Goal: Task Accomplishment & Management: Manage account settings

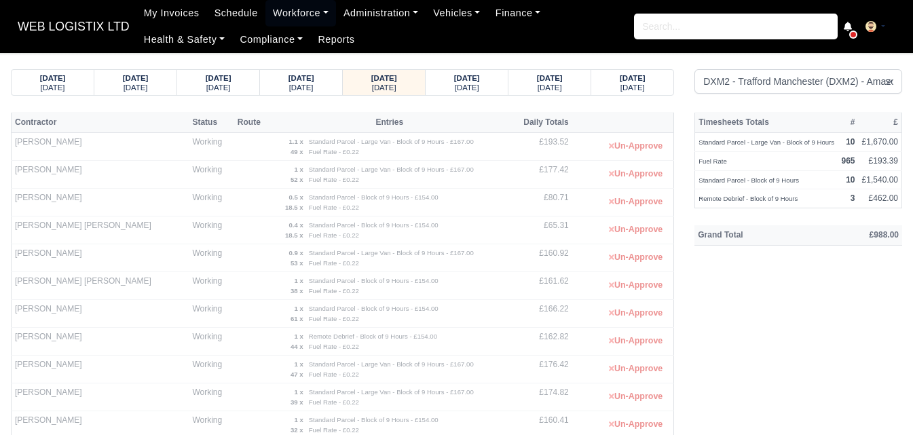
select select "1"
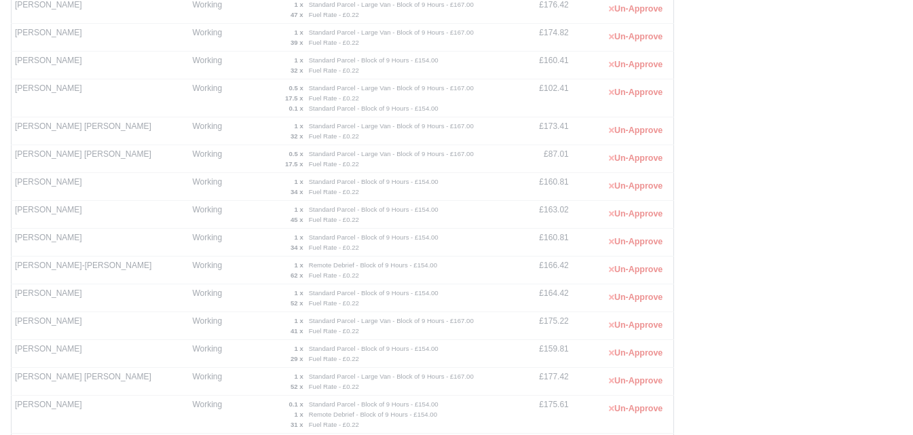
scroll to position [242, 0]
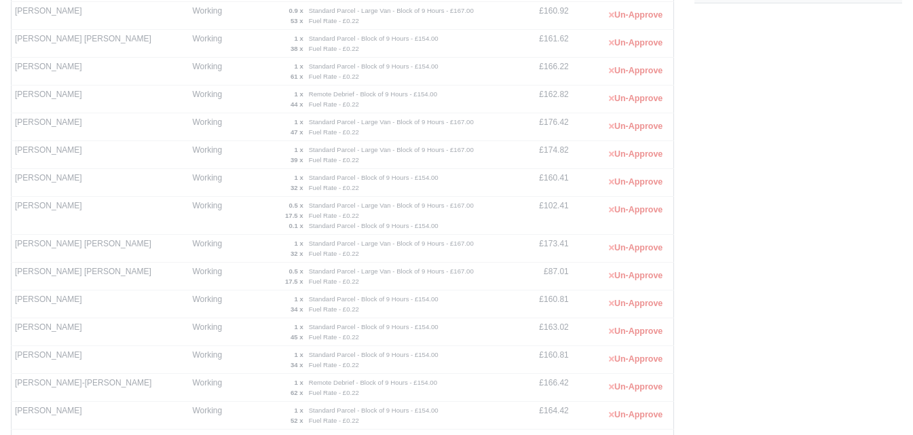
drag, startPoint x: 916, startPoint y: 249, endPoint x: 496, endPoint y: 11, distance: 482.9
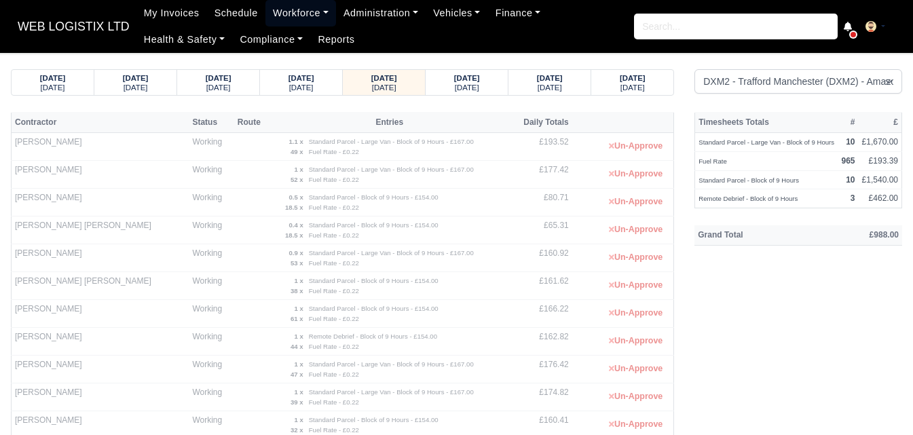
click at [276, 18] on link "Workforce" at bounding box center [300, 13] width 71 height 26
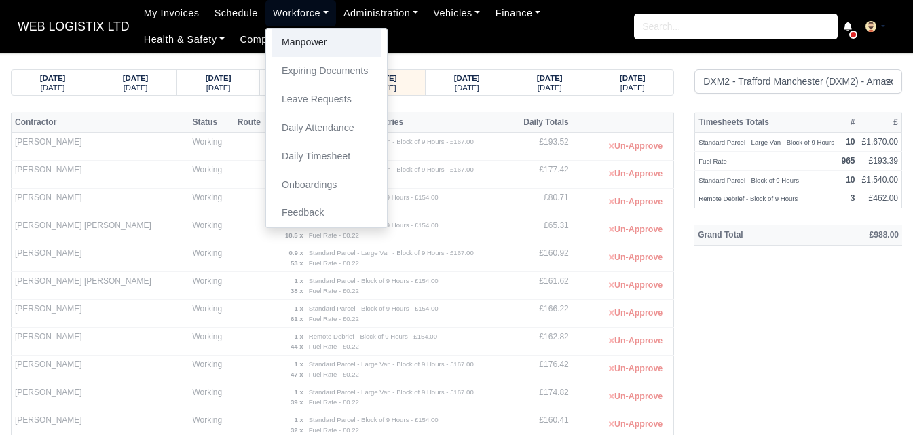
click at [290, 50] on link "Manpower" at bounding box center [326, 43] width 110 height 29
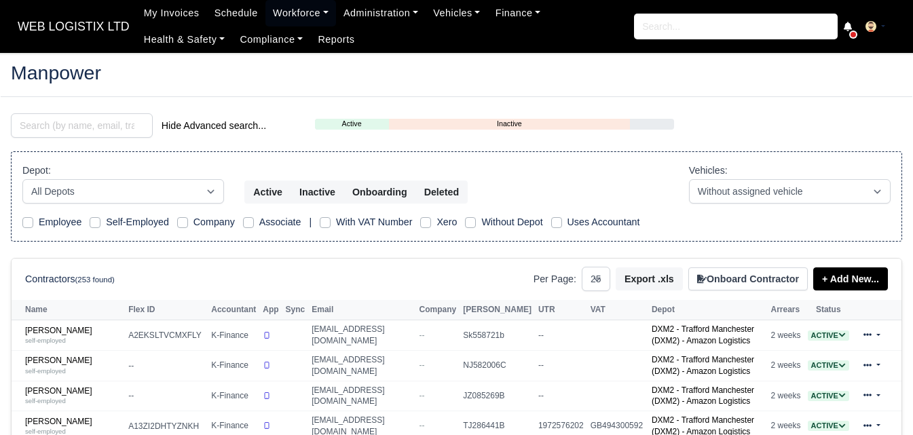
select select "25"
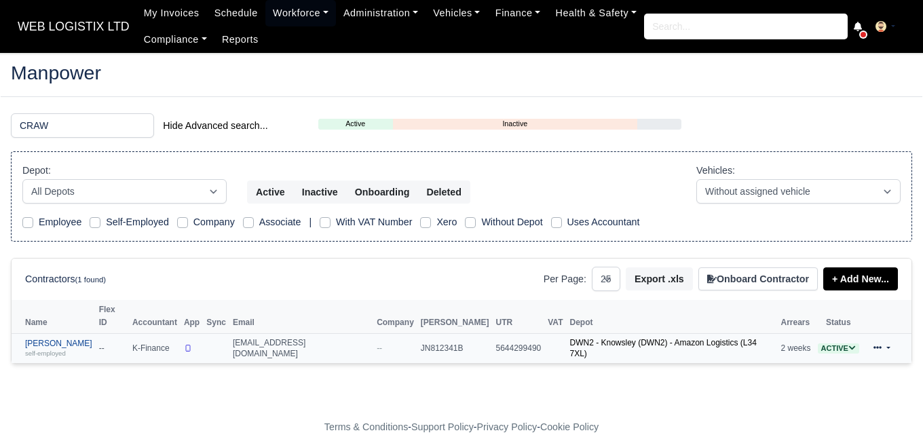
type input "CRAW"
click at [79, 339] on link "John Crawford self-employed" at bounding box center [58, 349] width 67 height 20
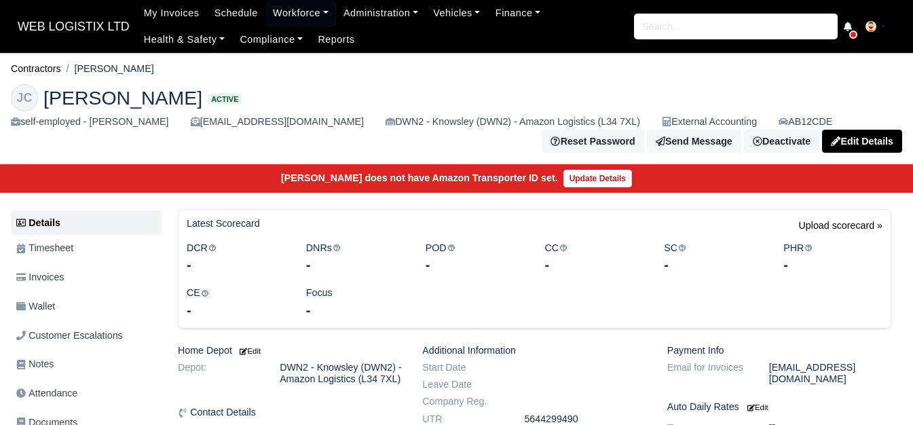
drag, startPoint x: 77, startPoint y: 67, endPoint x: 142, endPoint y: 69, distance: 65.2
click at [142, 69] on ol "Contractors John Crawford" at bounding box center [456, 68] width 891 height 21
click at [138, 305] on link "Wallet" at bounding box center [86, 306] width 151 height 26
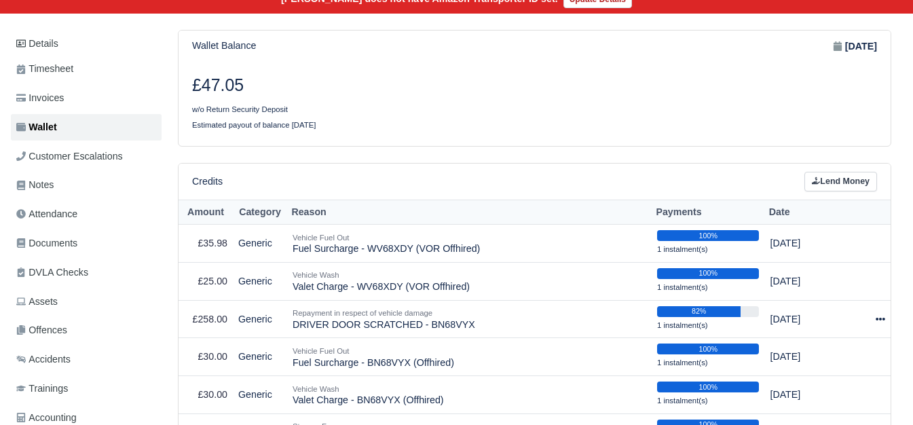
scroll to position [179, 0]
click at [912, 168] on html "WEB LOGISTIX LTD My Invoices Schedule Workforce Manpower Expiring Documents Lea…" at bounding box center [456, 33] width 913 height 425
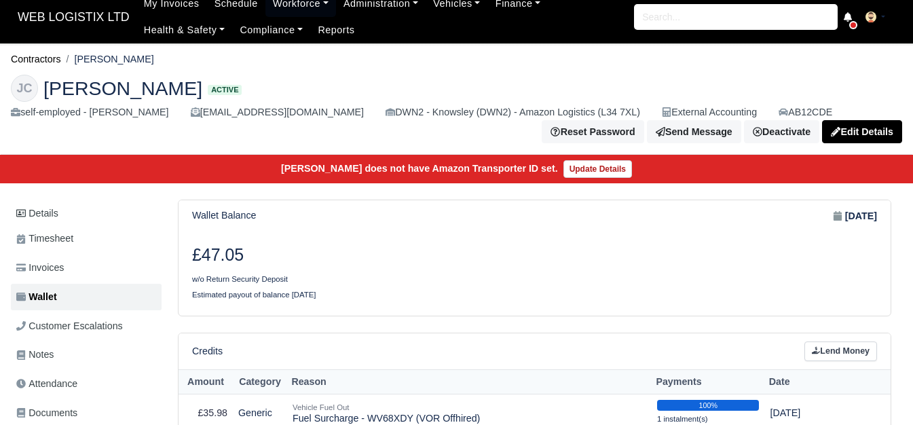
scroll to position [0, 0]
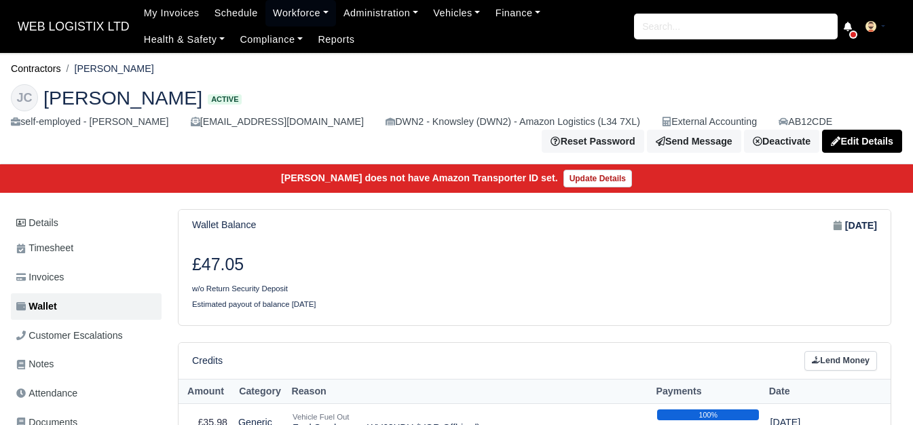
drag, startPoint x: 77, startPoint y: 71, endPoint x: 144, endPoint y: 71, distance: 67.2
click at [144, 71] on ol "Contractors [PERSON_NAME]" at bounding box center [456, 68] width 891 height 21
copy li "[PERSON_NAME]"
click at [101, 67] on li "[PERSON_NAME]" at bounding box center [107, 69] width 93 height 16
drag, startPoint x: 77, startPoint y: 67, endPoint x: 138, endPoint y: 71, distance: 61.2
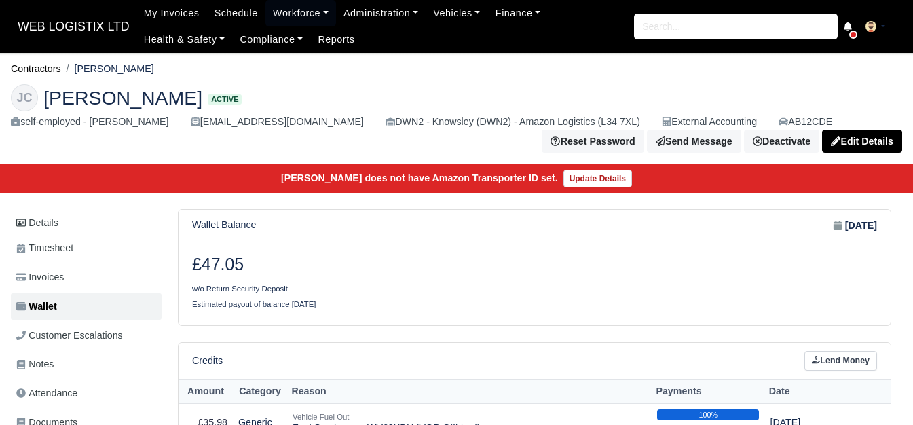
click at [138, 71] on li "[PERSON_NAME]" at bounding box center [107, 69] width 93 height 16
copy li "[PERSON_NAME]"
click at [47, 229] on link "Details" at bounding box center [86, 222] width 151 height 25
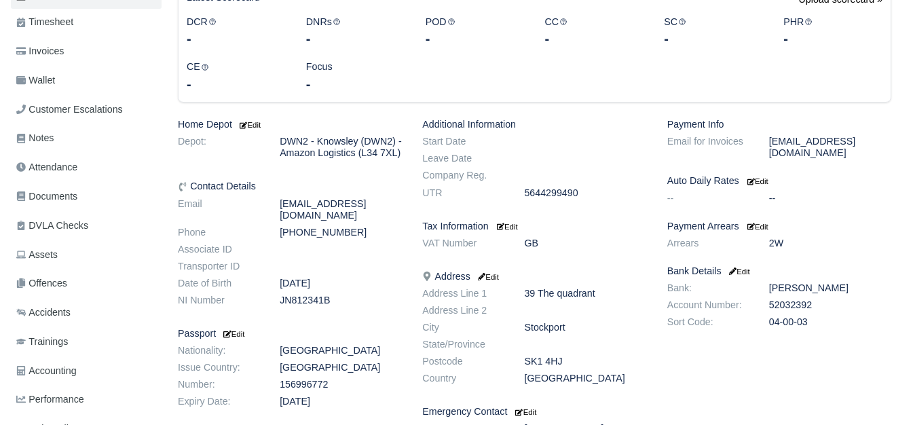
scroll to position [226, 0]
drag, startPoint x: 278, startPoint y: 215, endPoint x: 397, endPoint y: 216, distance: 118.8
click at [397, 216] on dd "[EMAIL_ADDRESS][DOMAIN_NAME]" at bounding box center [340, 209] width 143 height 23
copy dd "[EMAIL_ADDRESS][DOMAIN_NAME]"
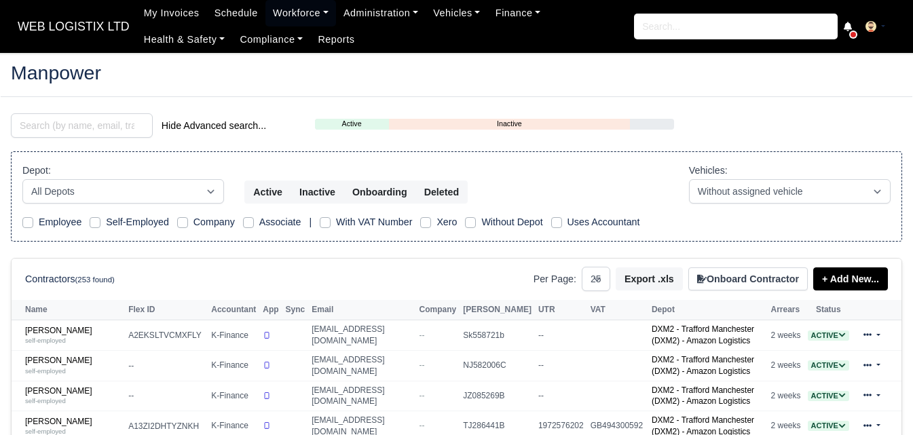
select select "25"
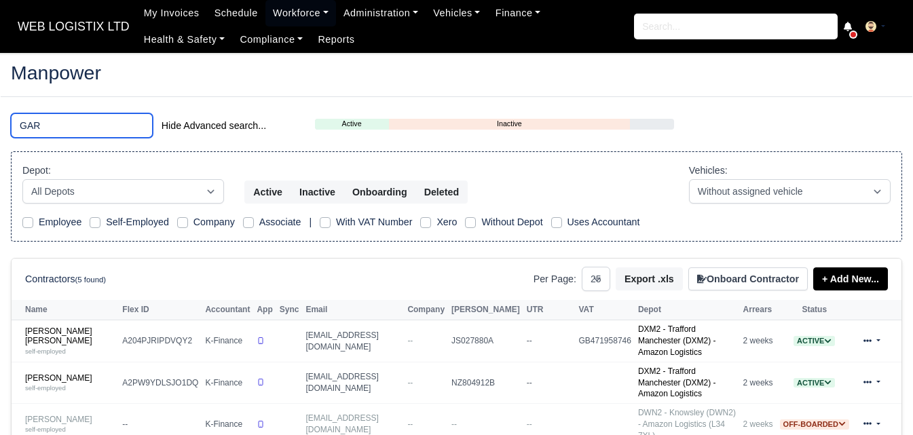
click at [69, 118] on input "GAR" at bounding box center [82, 125] width 142 height 24
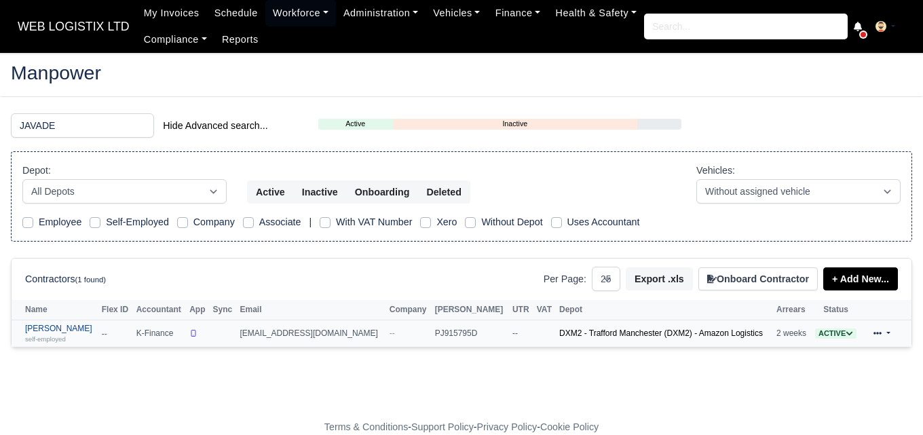
drag, startPoint x: 54, startPoint y: 320, endPoint x: 50, endPoint y: 326, distance: 7.3
click at [85, 120] on input "JAVADE" at bounding box center [82, 125] width 143 height 24
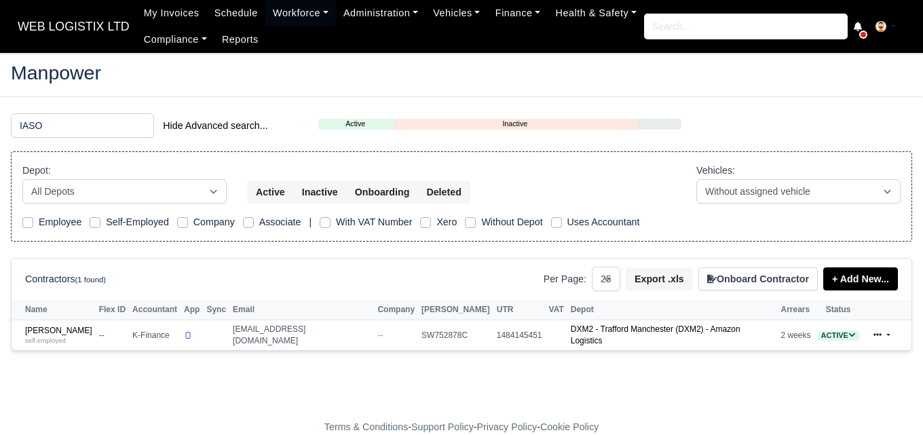
click at [45, 107] on main "Manpower IASO Hide Advanced search... Active Inactive Onboarding Depot: All Dep…" at bounding box center [461, 244] width 923 height 350
click at [47, 132] on input "IASO" at bounding box center [82, 125] width 143 height 24
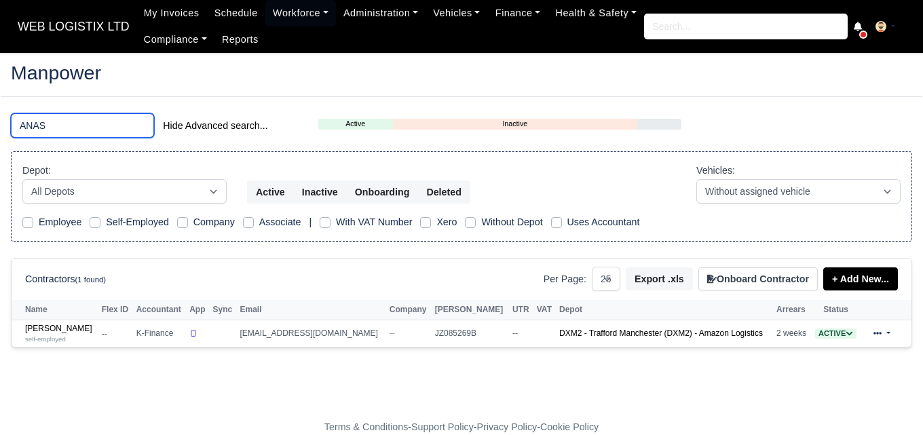
click at [94, 126] on input "ANAS" at bounding box center [82, 125] width 143 height 24
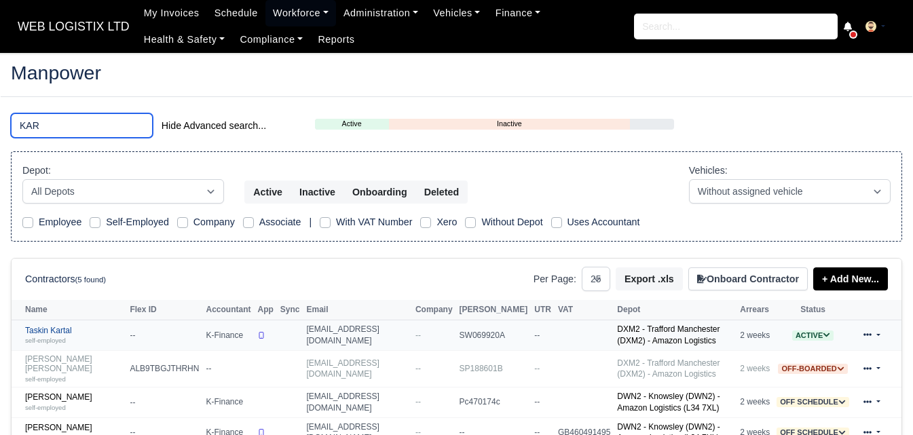
type input "KAR"
click at [39, 339] on small "self-employed" at bounding box center [45, 340] width 41 height 7
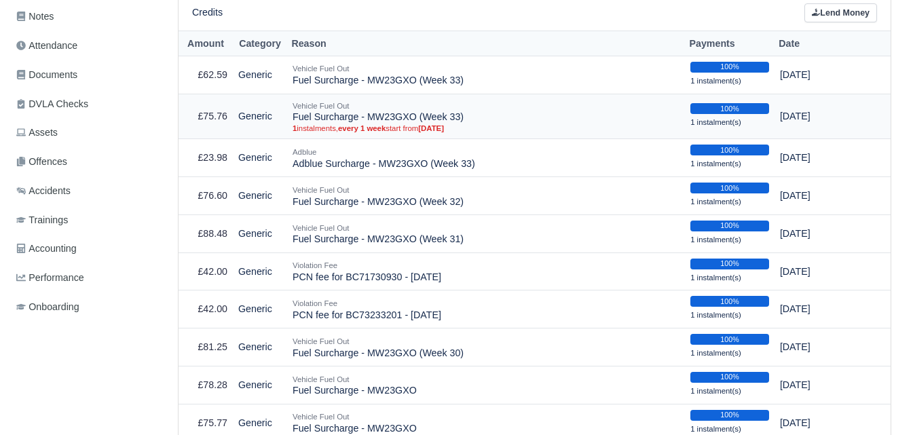
scroll to position [335, 0]
drag, startPoint x: 294, startPoint y: 65, endPoint x: 458, endPoint y: 73, distance: 164.4
click at [458, 73] on td "Vehicle Fuel Out Fuel Surcharge - MW23GXO (Week 33)" at bounding box center [486, 75] width 398 height 38
copy td "Fuel Surcharge - MW23GXO (Week 33)"
click at [446, 67] on td "Vehicle Fuel Out Fuel Surcharge - MW23GXO (Week 33)" at bounding box center [486, 75] width 398 height 38
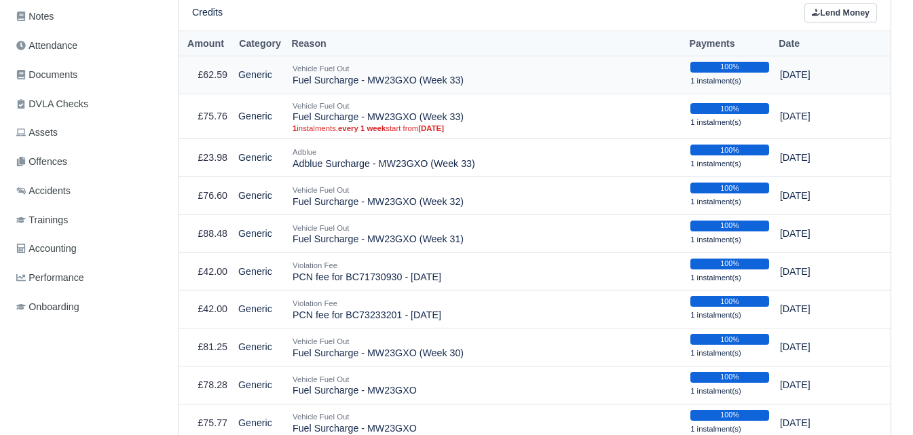
click at [308, 69] on td "Vehicle Fuel Out Fuel Surcharge - MW23GXO (Week 33)" at bounding box center [486, 75] width 398 height 38
drag, startPoint x: 292, startPoint y: 66, endPoint x: 459, endPoint y: 69, distance: 166.3
click at [459, 69] on td "Vehicle Fuel Out Fuel Surcharge - MW23GXO (Week 33)" at bounding box center [486, 75] width 398 height 38
copy td "Fuel Surcharge - MW23GXO (Week 33)"
click at [828, 3] on link "Lend Money" at bounding box center [840, 13] width 73 height 20
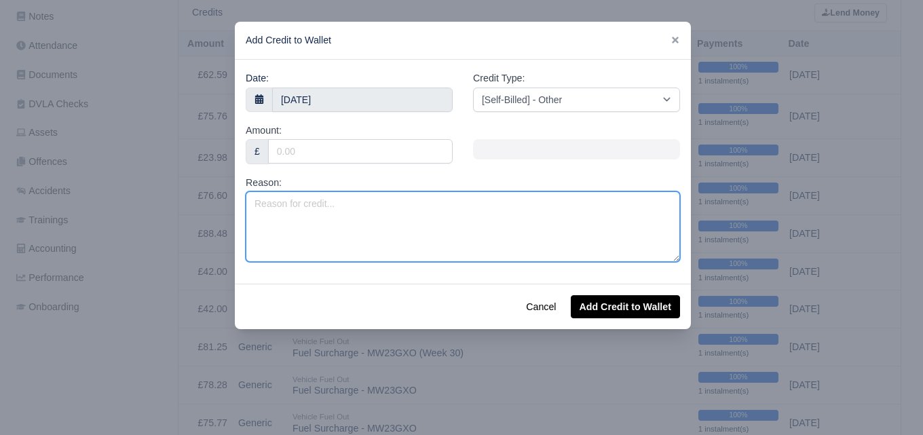
click at [371, 215] on textarea "Reason:" at bounding box center [463, 226] width 434 height 71
paste textarea "Fuel Surcharge - MW23GXO (Week 33)"
click at [413, 208] on textarea "Fuel Surcharge - MW23GXO (Week 33)" at bounding box center [463, 226] width 434 height 71
type textarea "Fuel Surcharge - MW23GXO (Week 34)"
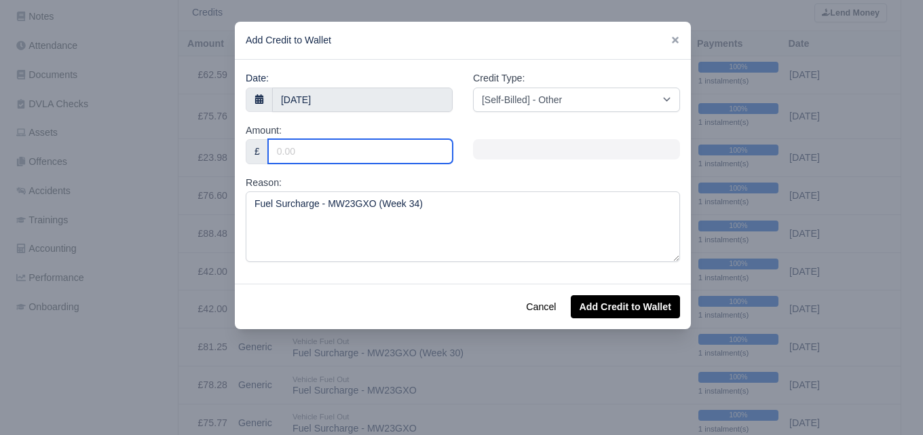
click at [372, 147] on input "Amount:" at bounding box center [360, 151] width 185 height 24
click at [326, 153] on input "Amount:" at bounding box center [360, 151] width 185 height 24
paste input "84.79"
type input "84.79"
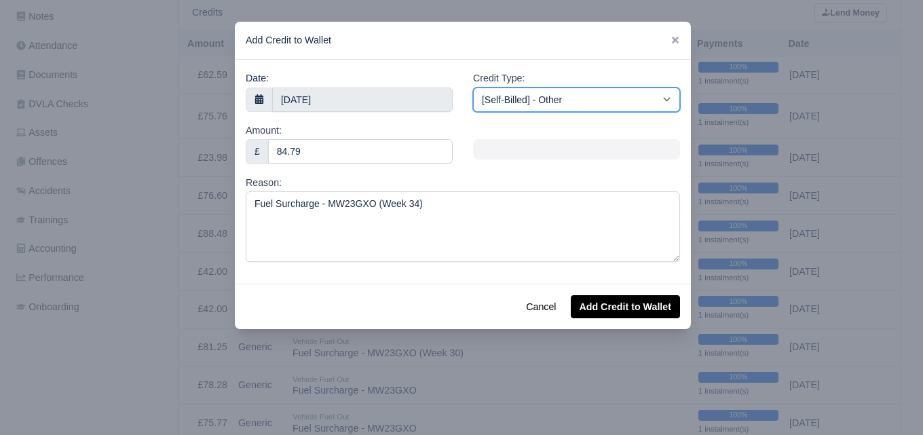
click at [575, 97] on select "[Self-Billed] - Other [Self-Billed] - Negative Invoice [Self-Billed] - Keychain…" at bounding box center [576, 100] width 207 height 24
click at [473, 88] on select "[Self-Billed] - Other [Self-Billed] - Negative Invoice [Self-Billed] - Keychain…" at bounding box center [576, 100] width 207 height 24
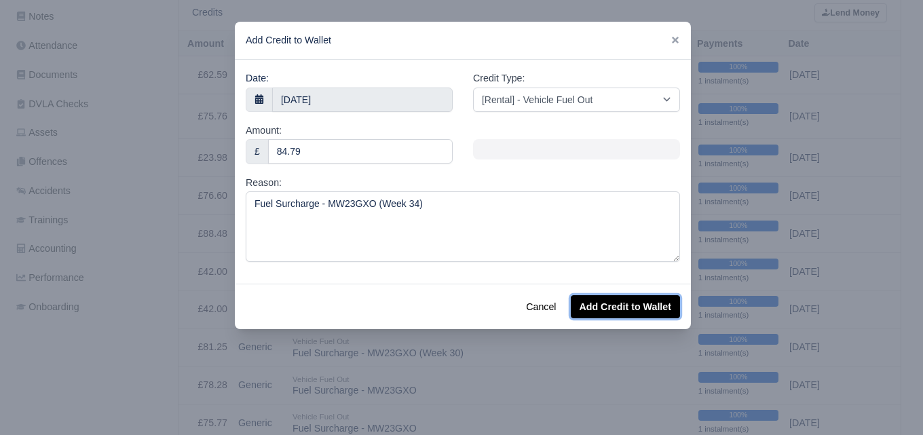
click at [619, 306] on button "Add Credit to Wallet" at bounding box center [625, 306] width 109 height 23
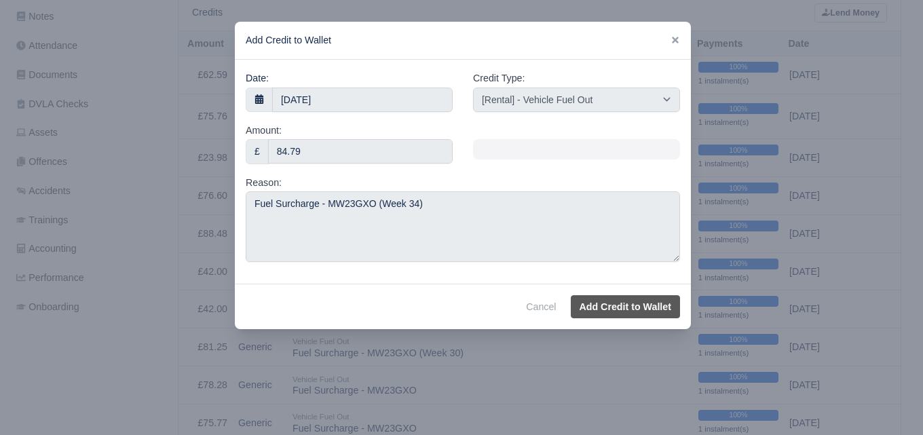
select select "other"
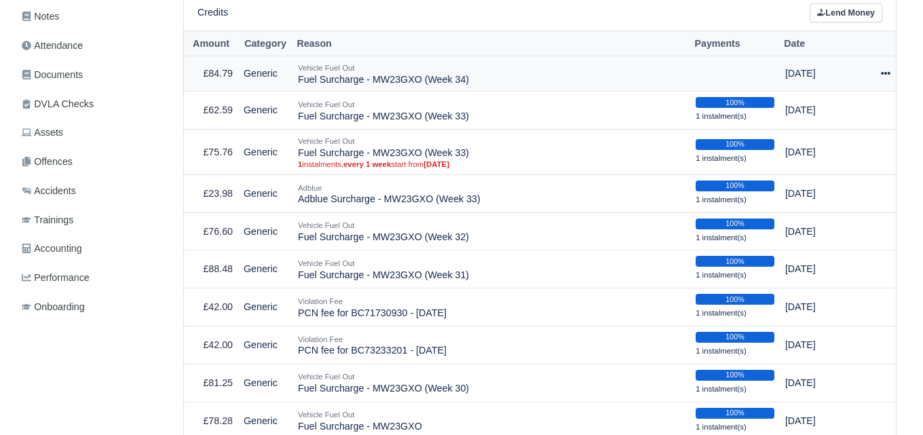
scroll to position [335, 0]
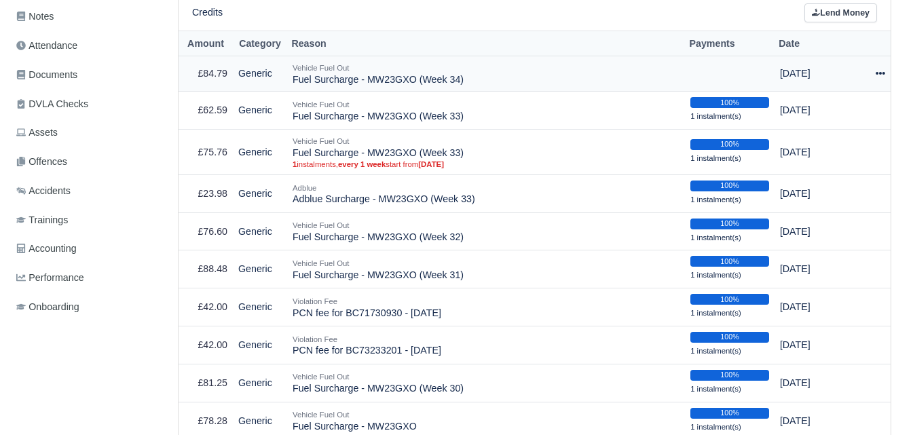
click at [881, 72] on icon at bounding box center [880, 73] width 10 height 3
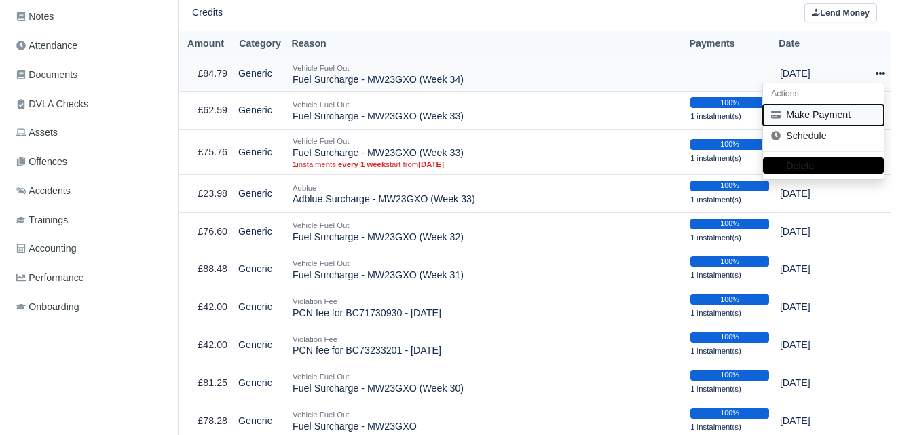
click at [825, 105] on button "Make Payment" at bounding box center [823, 115] width 121 height 21
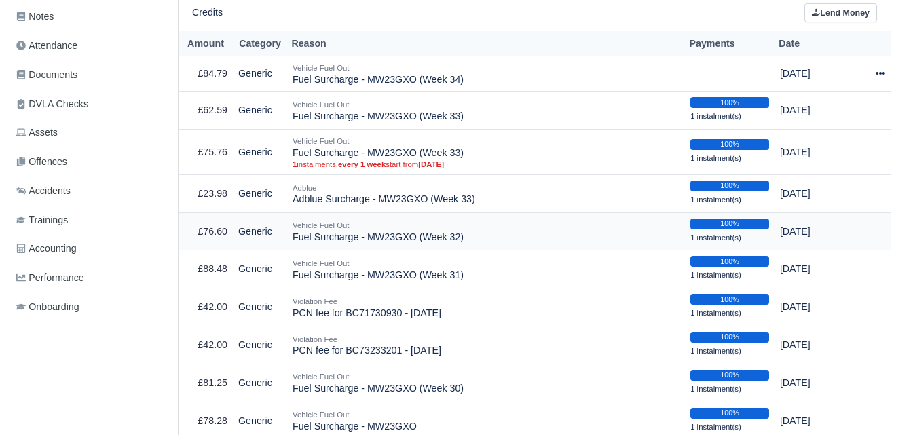
select select "6359"
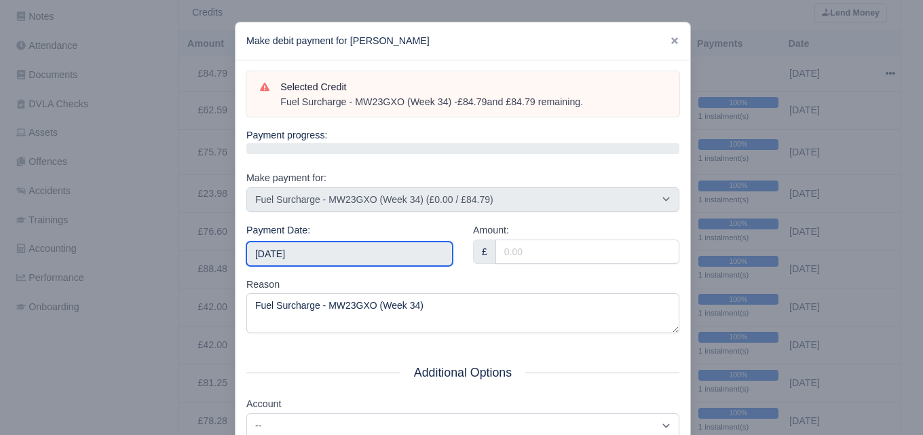
click at [307, 250] on input "[DATE]" at bounding box center [349, 254] width 206 height 24
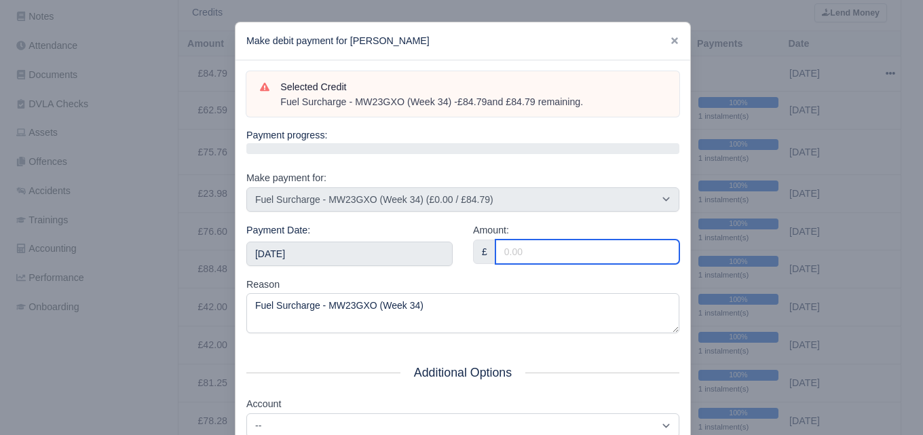
click at [552, 244] on input "Amount:" at bounding box center [587, 252] width 184 height 24
paste input "84.79"
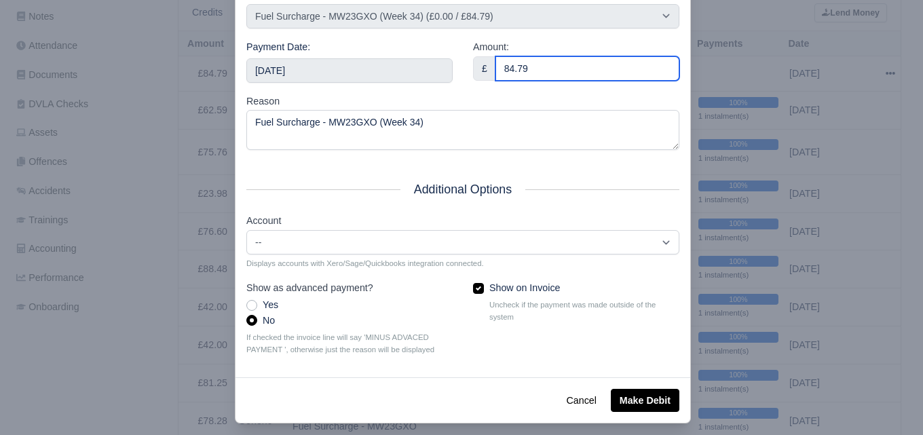
scroll to position [195, 0]
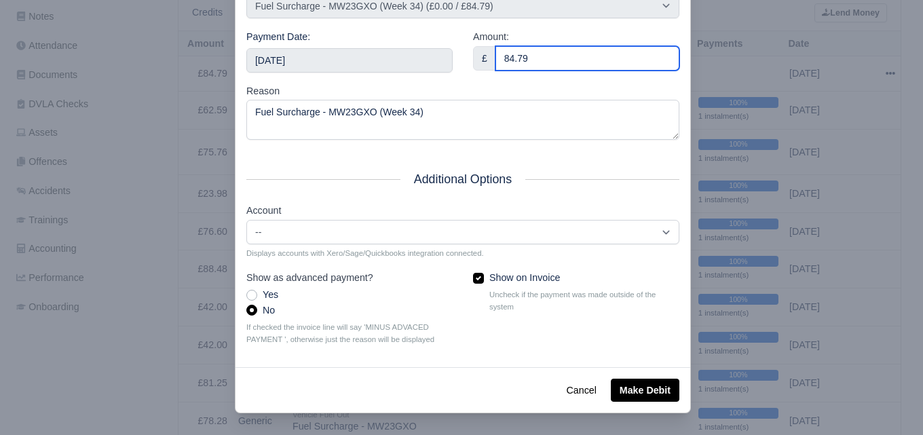
type input "84.79"
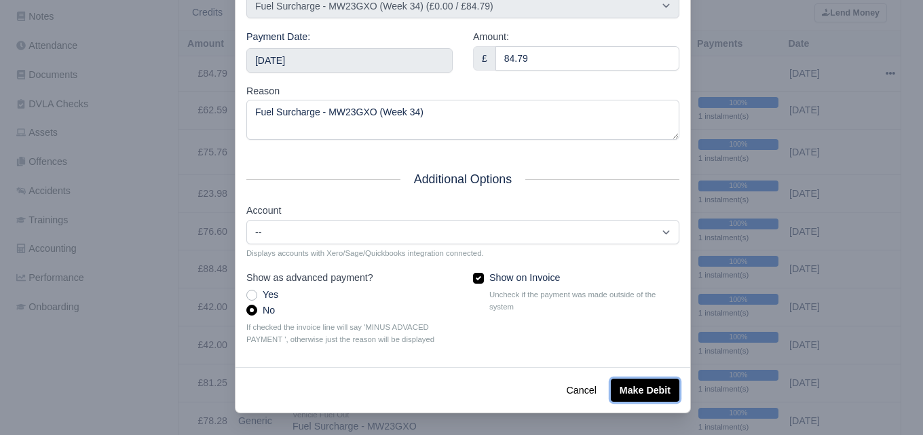
click at [630, 389] on button "Make Debit" at bounding box center [645, 390] width 69 height 23
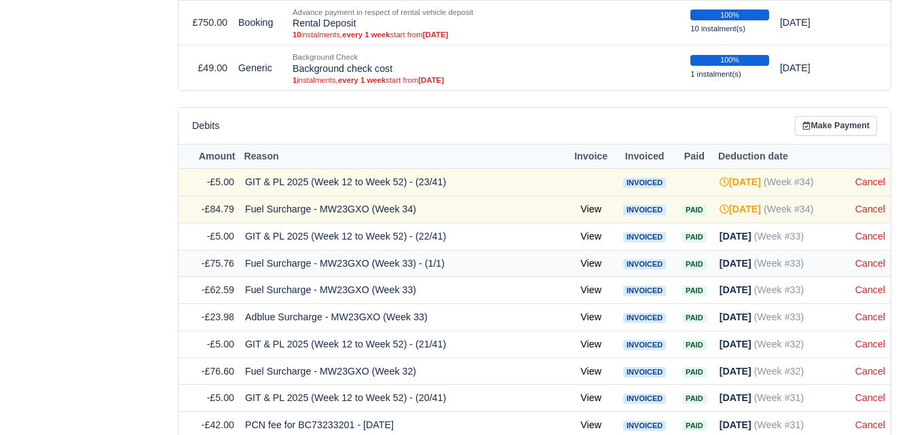
scroll to position [2024, 0]
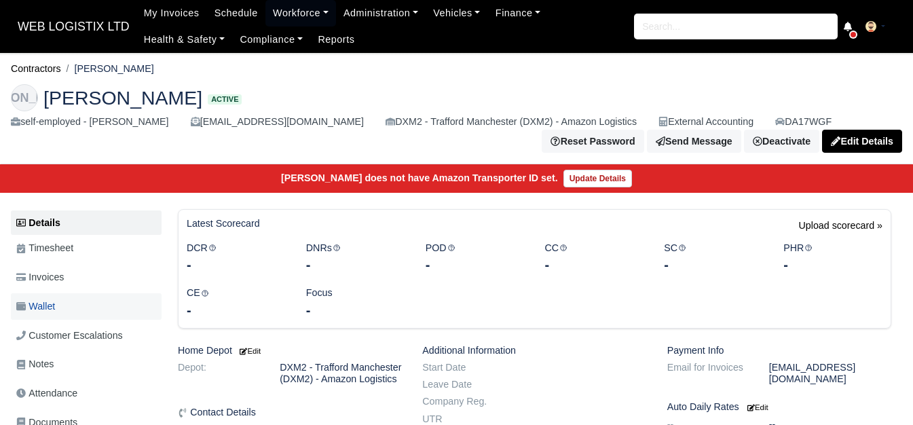
click at [64, 314] on link "Wallet" at bounding box center [86, 306] width 151 height 26
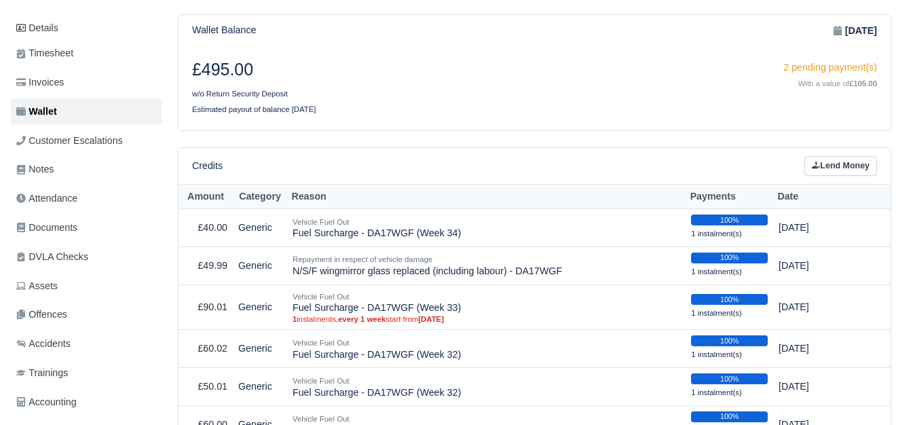
scroll to position [195, 0]
drag, startPoint x: 292, startPoint y: 238, endPoint x: 458, endPoint y: 242, distance: 165.6
click at [458, 242] on td "Vehicle Fuel Out Fuel Surcharge - DA17WGF (Week 34)" at bounding box center [486, 228] width 398 height 38
copy td "Fuel Surcharge - DA17WGF (Week 34)"
click at [836, 170] on link "Lend Money" at bounding box center [840, 166] width 73 height 20
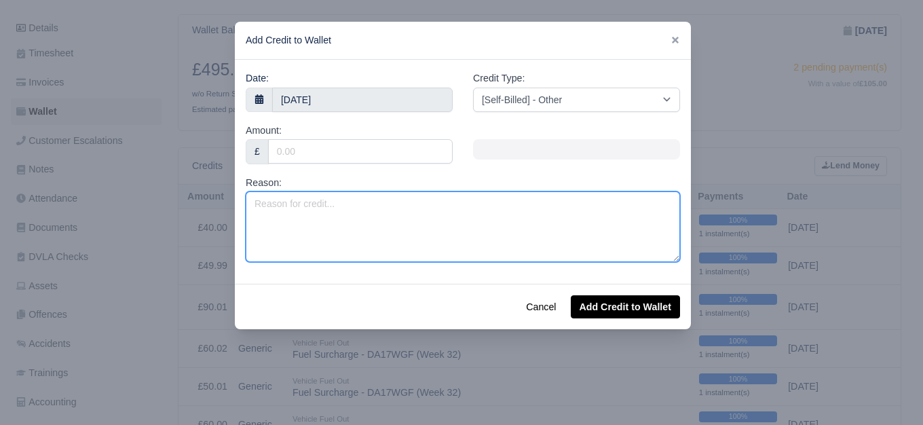
click at [401, 222] on textarea "Reason:" at bounding box center [463, 226] width 434 height 71
paste textarea "Fuel Surcharge - DA17WGF (Week 34)"
type textarea "Fuel Surcharge - DA17WGF (Week 34)"
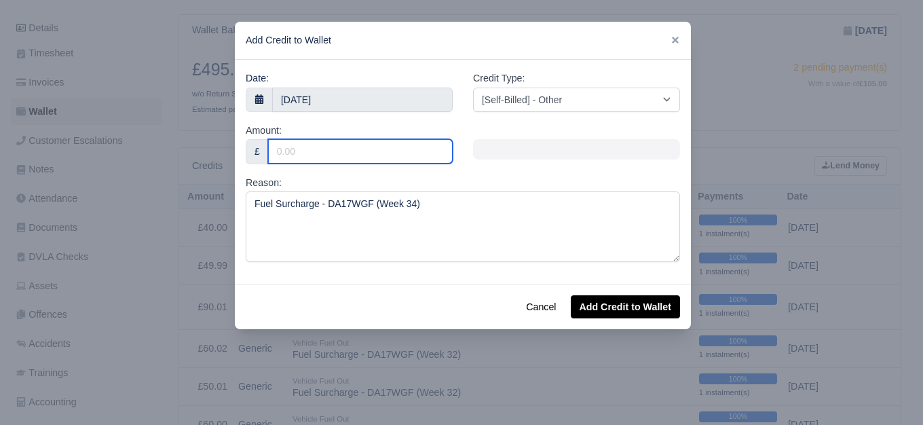
click at [339, 152] on input "Amount:" at bounding box center [360, 151] width 185 height 24
click at [381, 160] on input "Amount:" at bounding box center [360, 151] width 185 height 24
paste input "30.01"
type input "30.01"
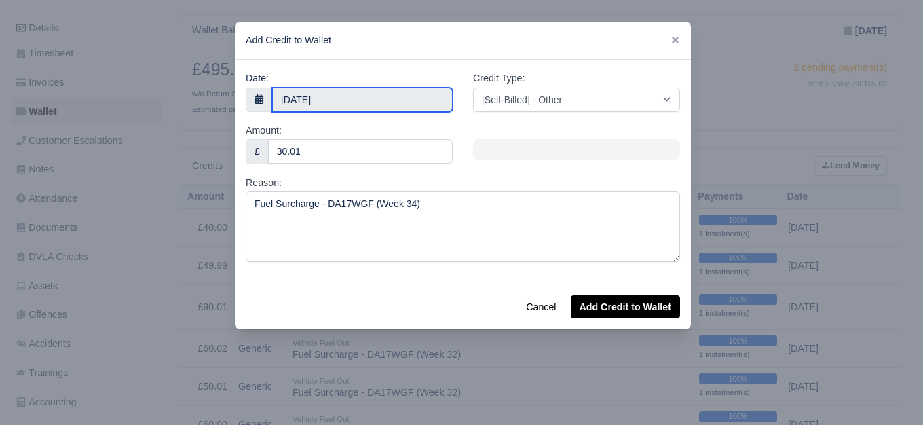
click at [347, 95] on input "20 August 2025" at bounding box center [362, 100] width 181 height 24
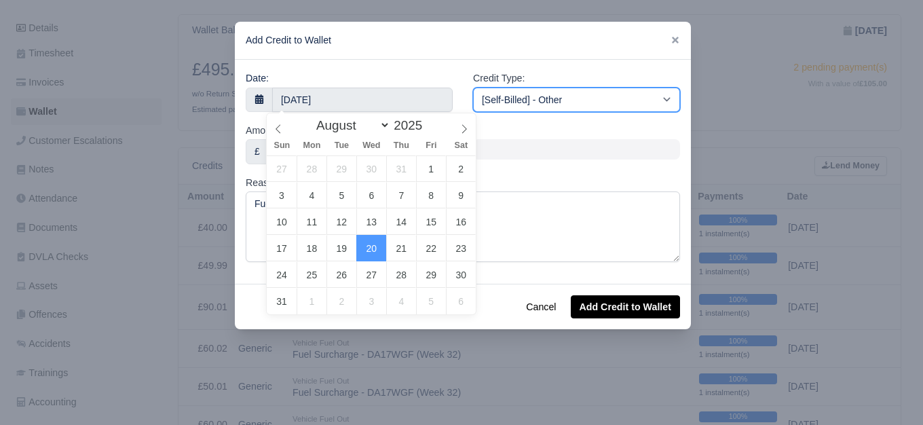
click at [564, 111] on select "[Self-Billed] - Other [Self-Billed] - Negative Invoice [Self-Billed] - Keychain…" at bounding box center [576, 100] width 207 height 24
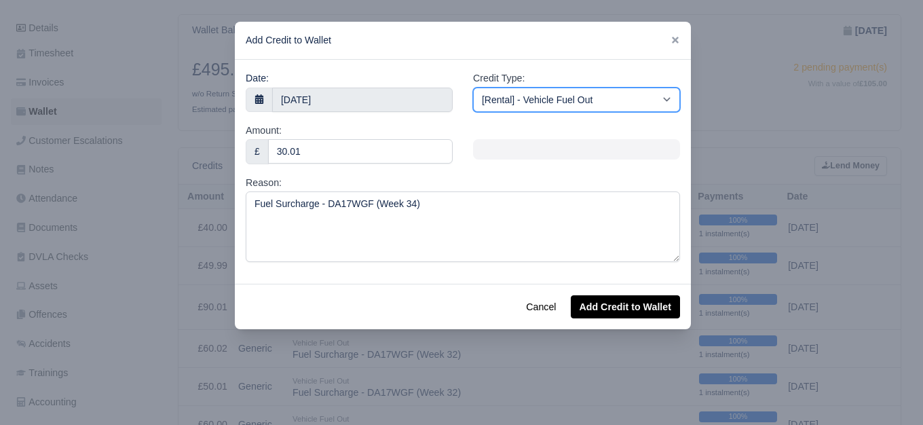
click at [473, 88] on select "[Self-Billed] - Other [Self-Billed] - Negative Invoice [Self-Billed] - Keychain…" at bounding box center [576, 100] width 207 height 24
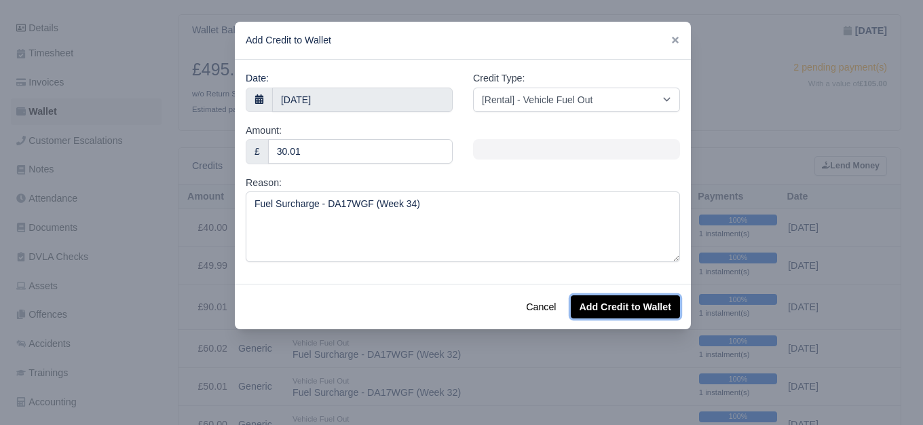
click at [622, 306] on button "Add Credit to Wallet" at bounding box center [625, 306] width 109 height 23
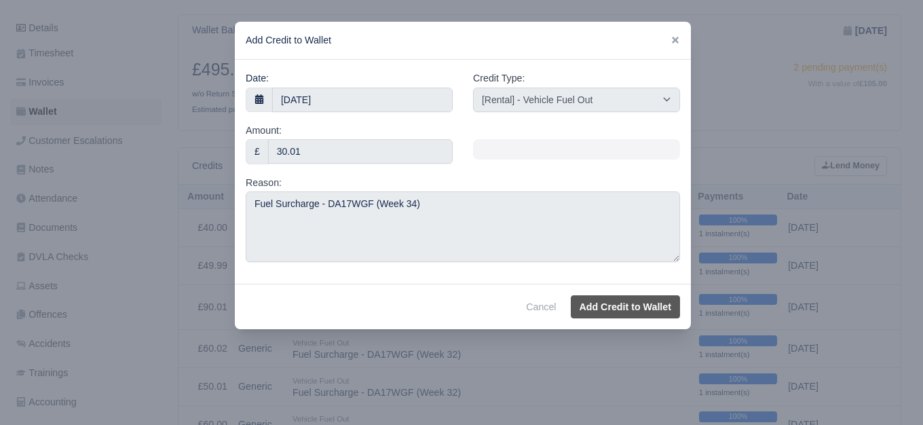
select select "other"
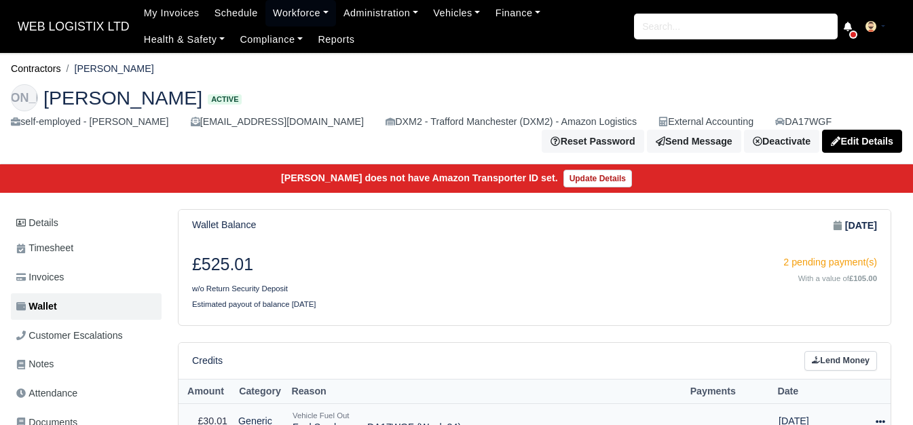
click at [881, 417] on icon at bounding box center [880, 422] width 10 height 10
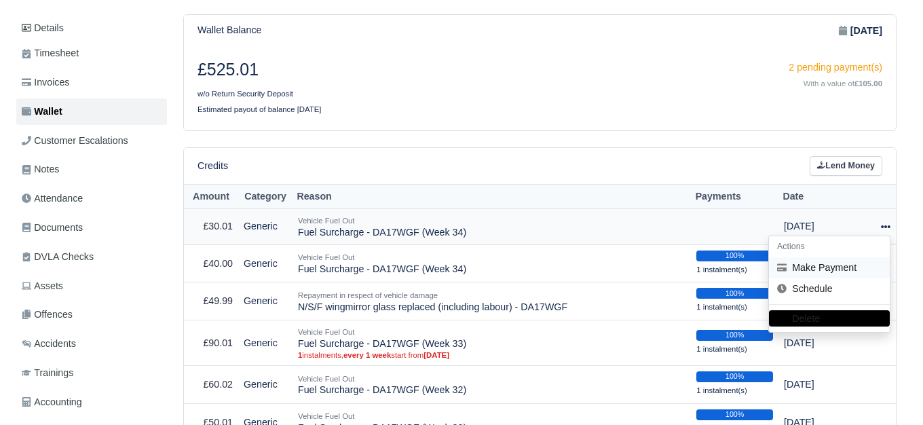
scroll to position [195, 0]
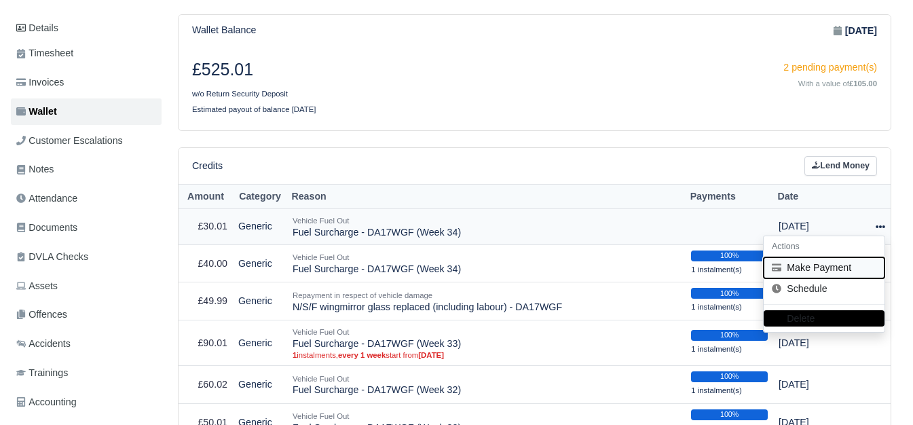
click at [818, 270] on button "Make Payment" at bounding box center [823, 267] width 121 height 21
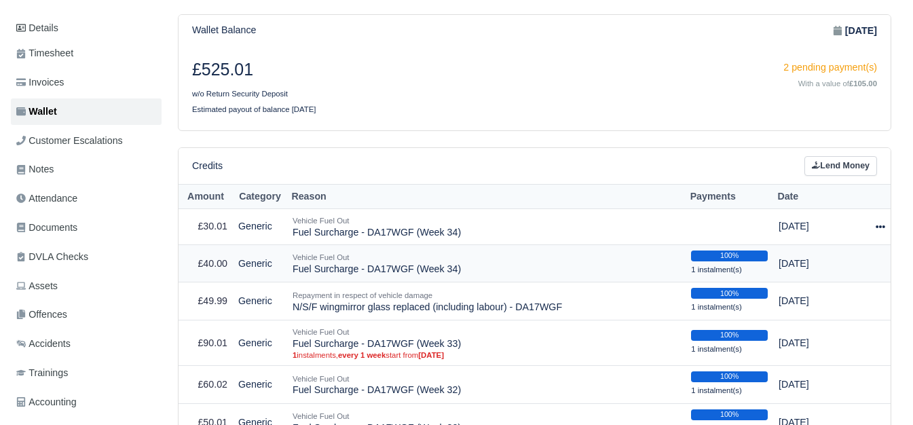
select select "6361"
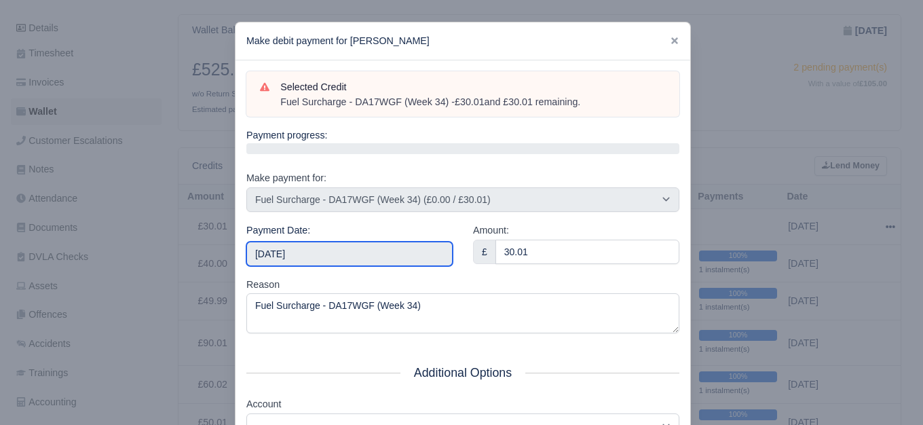
click at [306, 247] on input "2025-08-23" at bounding box center [349, 254] width 206 height 24
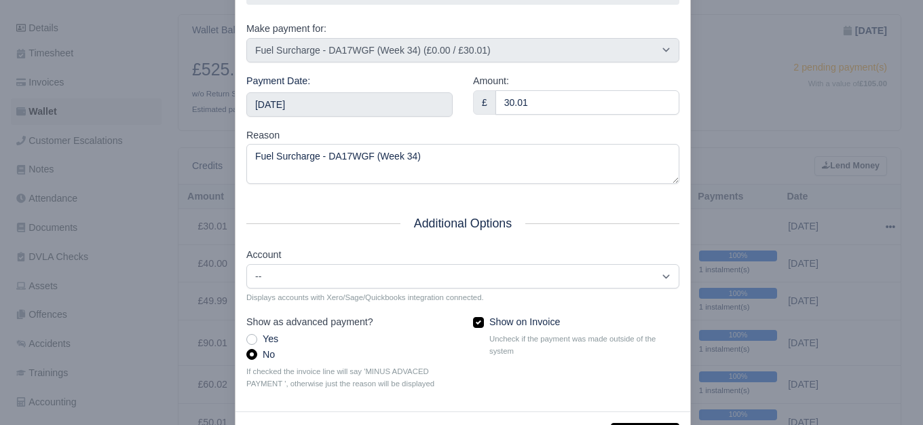
scroll to position [205, 0]
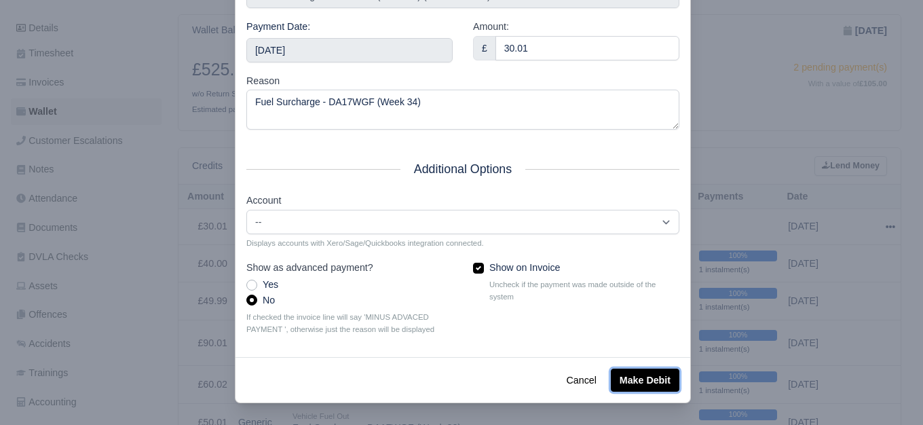
click at [628, 390] on button "Make Debit" at bounding box center [645, 380] width 69 height 23
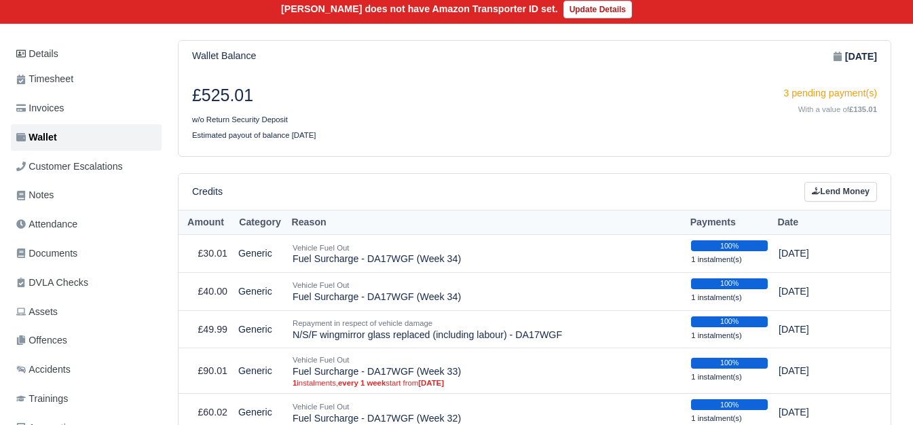
scroll to position [225, 0]
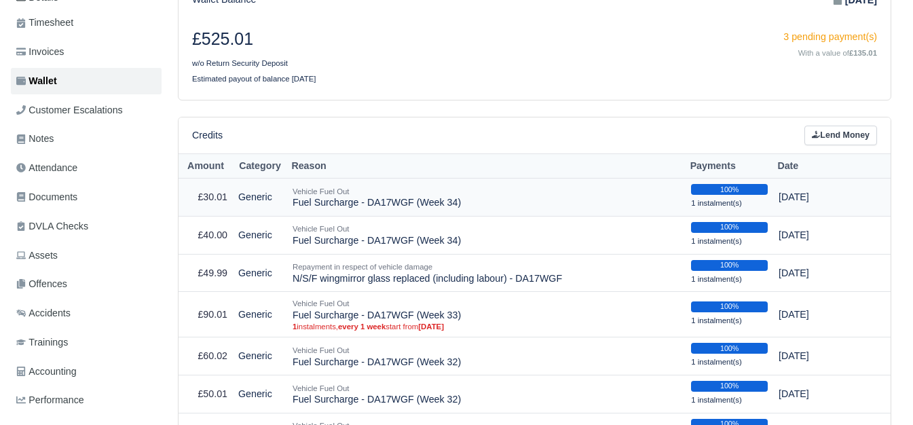
drag, startPoint x: 416, startPoint y: 204, endPoint x: 451, endPoint y: 209, distance: 35.7
click at [451, 209] on td "Vehicle Fuel Out Fuel Surcharge - DA17WGF (Week 34)" at bounding box center [486, 197] width 398 height 38
copy td "Week 34"
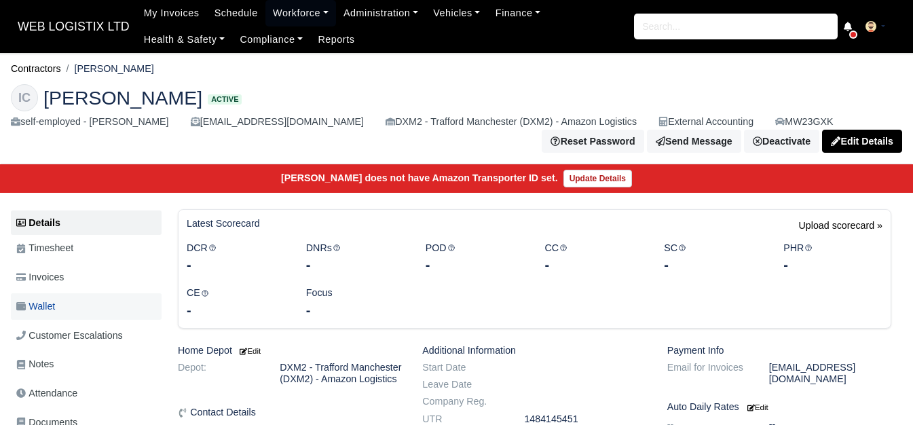
click at [60, 309] on link "Wallet" at bounding box center [86, 306] width 151 height 26
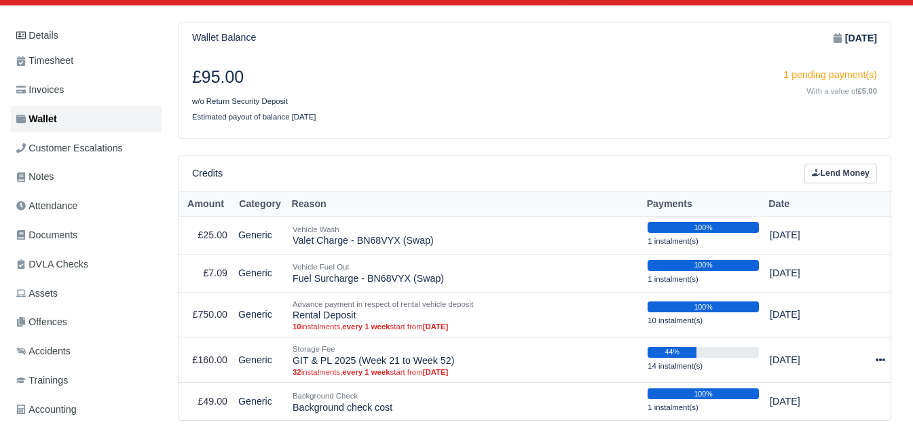
click at [912, 180] on html "WEB LOGISTIX LTD My Invoices Schedule Workforce Manpower Expiring Documents Lea…" at bounding box center [456, 25] width 913 height 425
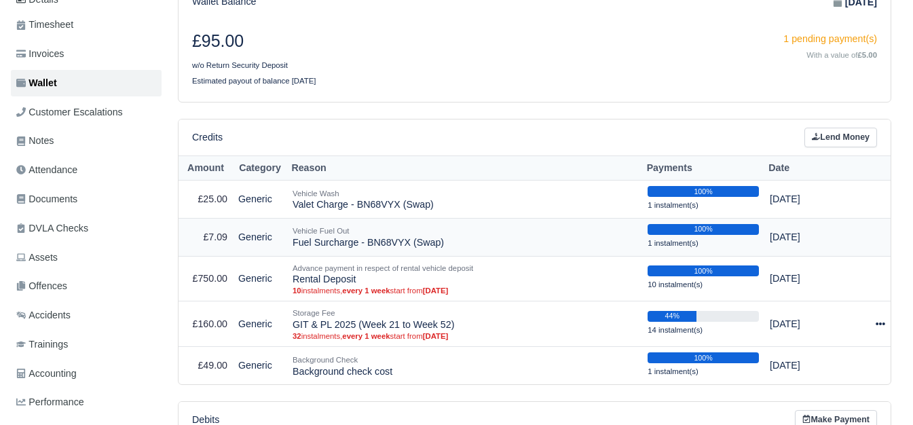
drag, startPoint x: 293, startPoint y: 244, endPoint x: 478, endPoint y: 248, distance: 185.3
click at [478, 248] on td "Vehicle Fuel Out Fuel Surcharge - BN68VYX (Swap)" at bounding box center [464, 237] width 355 height 38
copy td "Fuel Surcharge - BN68VYX (Swap)"
click at [818, 145] on link "Lend Money" at bounding box center [840, 138] width 73 height 20
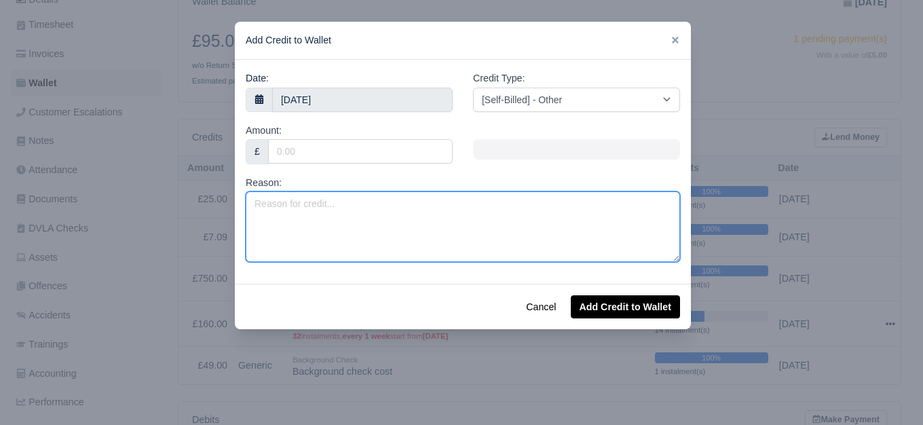
click at [430, 231] on textarea "Reason:" at bounding box center [463, 226] width 434 height 71
paste textarea "Fuel Surcharge - BN68VYX (Swap)"
drag, startPoint x: 322, startPoint y: 203, endPoint x: 360, endPoint y: 208, distance: 38.3
click at [360, 208] on textarea "Fuel Surcharge - BN68VYX (Swap)" at bounding box center [463, 226] width 434 height 71
paste textarea "MW23 DXK"
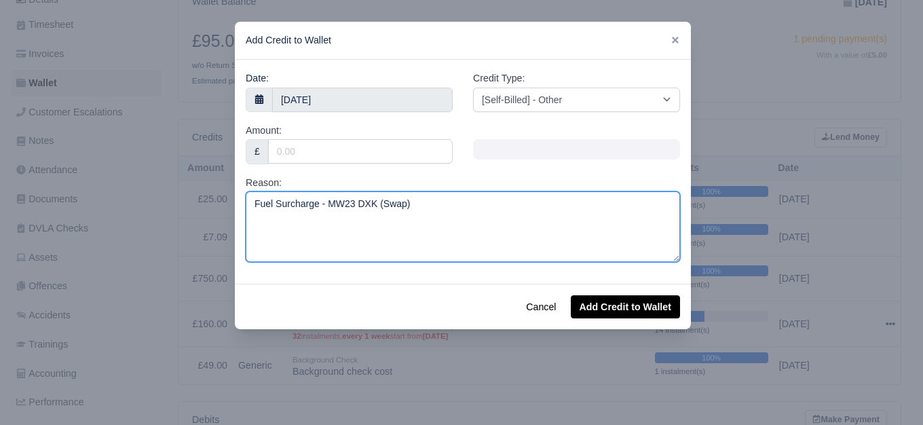
click at [352, 207] on textarea "Fuel Surcharge - MW23 DXK (Swap)" at bounding box center [463, 226] width 434 height 71
drag, startPoint x: 372, startPoint y: 203, endPoint x: 393, endPoint y: 208, distance: 21.6
click at [393, 208] on textarea "Fuel Surcharge - MW23DXK (Swap)" at bounding box center [463, 226] width 434 height 71
paste textarea "Week 34"
type textarea "Fuel Surcharge - MW23DXK (Week 34)"
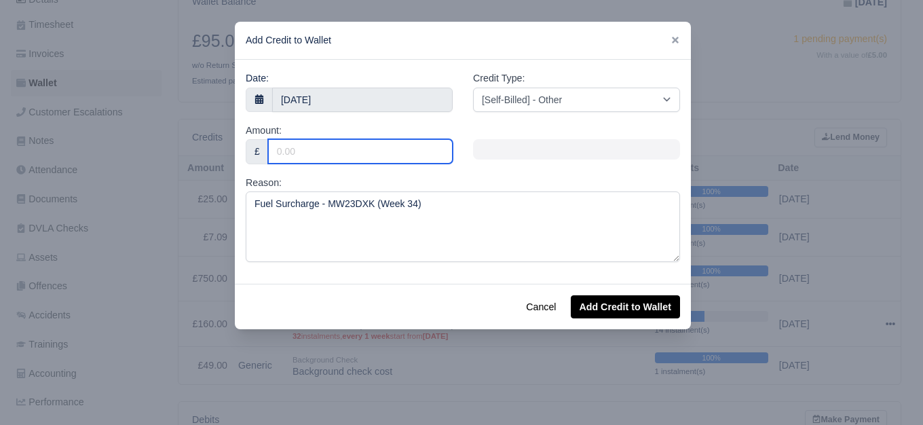
click at [332, 150] on input "Amount:" at bounding box center [360, 151] width 185 height 24
click at [295, 145] on input "Amount:" at bounding box center [360, 151] width 185 height 24
paste input "76.21"
type input "76.21"
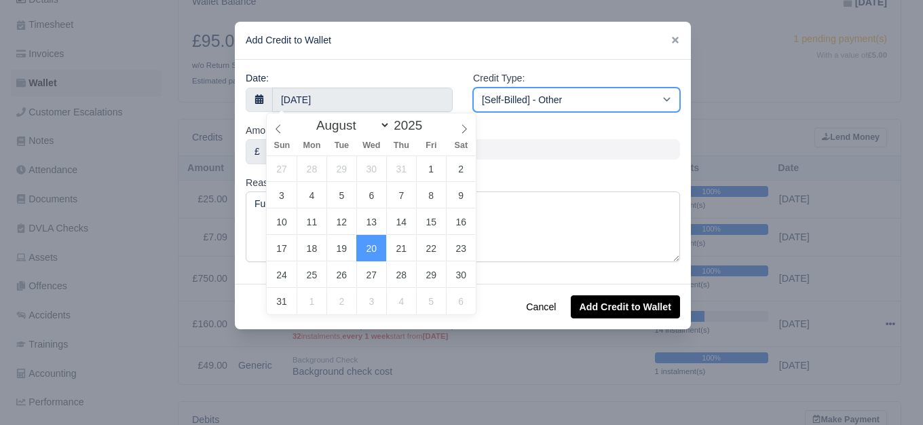
drag, startPoint x: 636, startPoint y: 97, endPoint x: 636, endPoint y: 105, distance: 8.1
click at [636, 97] on select "[Self-Billed] - Other [Self-Billed] - Negative Invoice [Self-Billed] - Keychain…" at bounding box center [576, 100] width 207 height 24
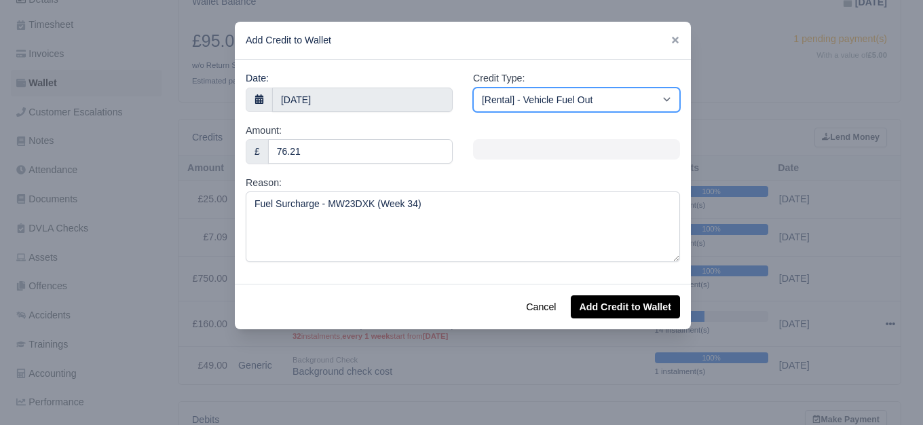
click at [473, 88] on select "[Self-Billed] - Other [Self-Billed] - Negative Invoice [Self-Billed] - Keychain…" at bounding box center [576, 100] width 207 height 24
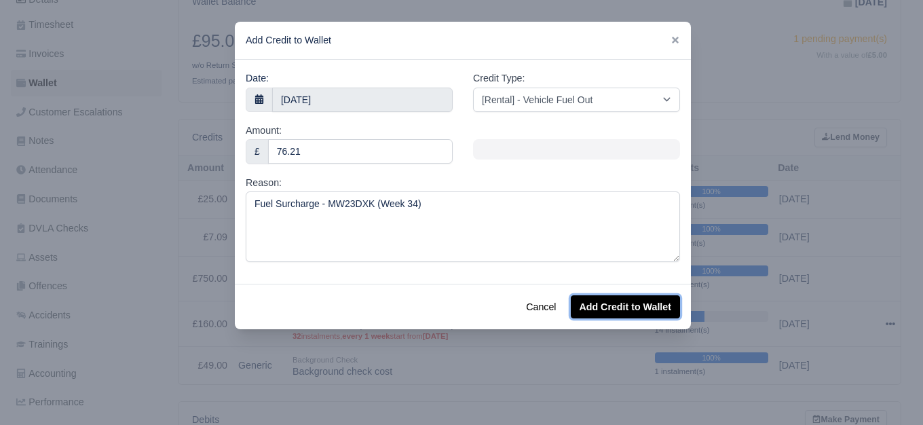
click at [597, 302] on button "Add Credit to Wallet" at bounding box center [625, 306] width 109 height 23
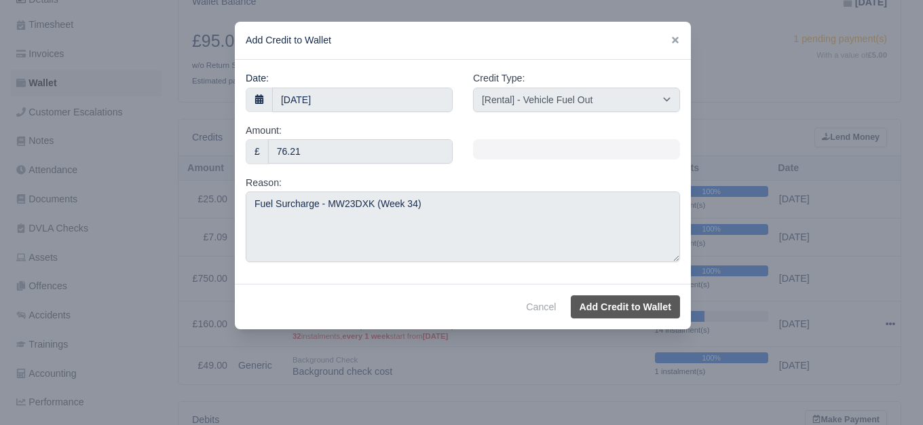
select select "other"
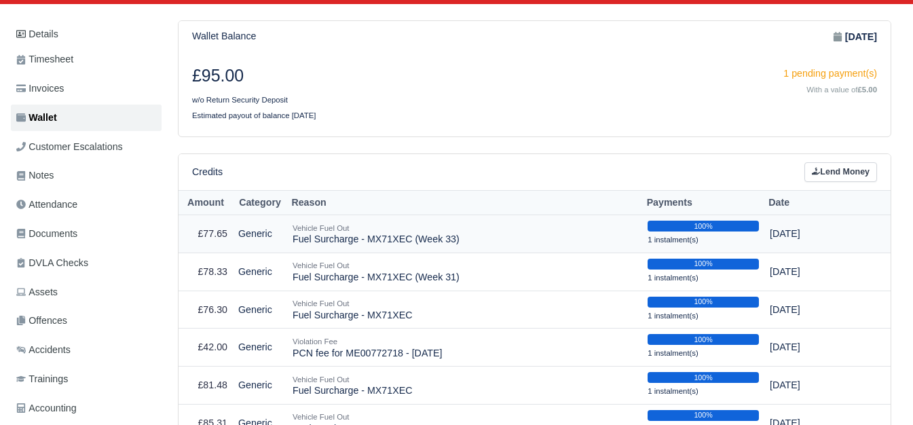
scroll to position [236, 0]
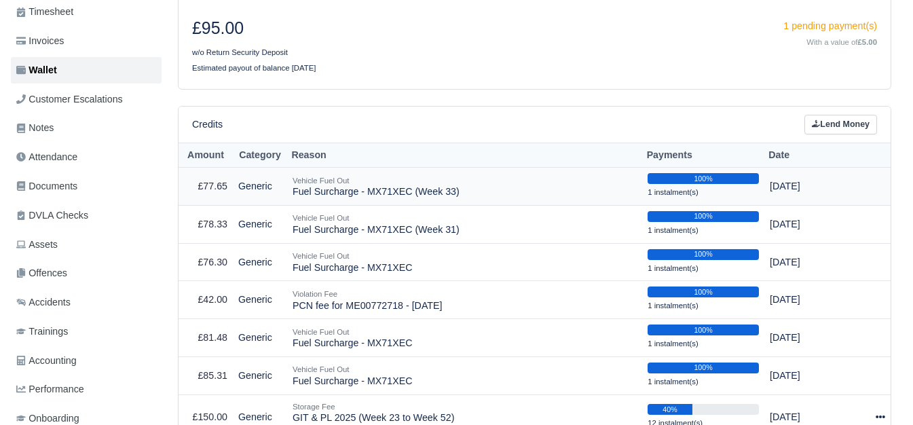
drag, startPoint x: 294, startPoint y: 191, endPoint x: 502, endPoint y: 201, distance: 207.9
click at [502, 201] on td "Vehicle Fuel Out Fuel Surcharge - MX71XEC (Week 33)" at bounding box center [464, 187] width 355 height 38
copy td "Fuel Surcharge - MX71XEC (Week 33)"
click at [863, 119] on link "Lend Money" at bounding box center [840, 125] width 73 height 20
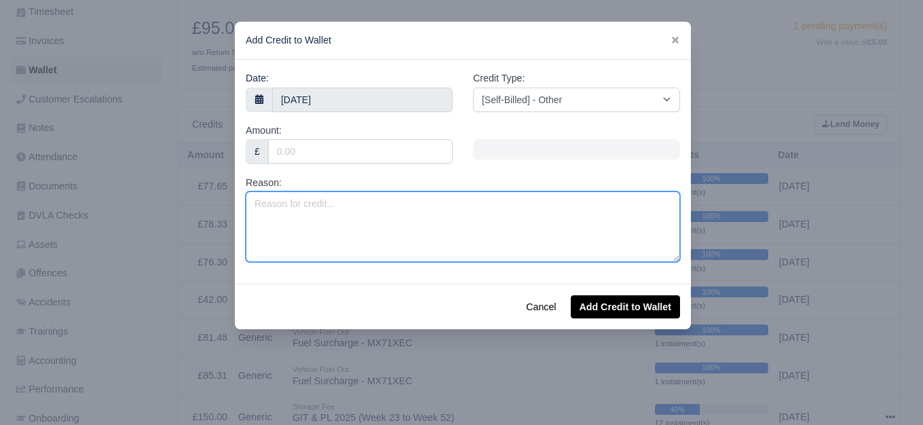
click at [394, 212] on textarea "Reason:" at bounding box center [463, 226] width 434 height 71
paste textarea "Fuel Surcharge - MX71XEC (Week 33)"
click at [399, 207] on textarea "Fuel Surcharge - MX71XEC (Week 33)" at bounding box center [463, 226] width 434 height 71
type textarea "Fuel Surcharge - MX71XEC (Week 34)"
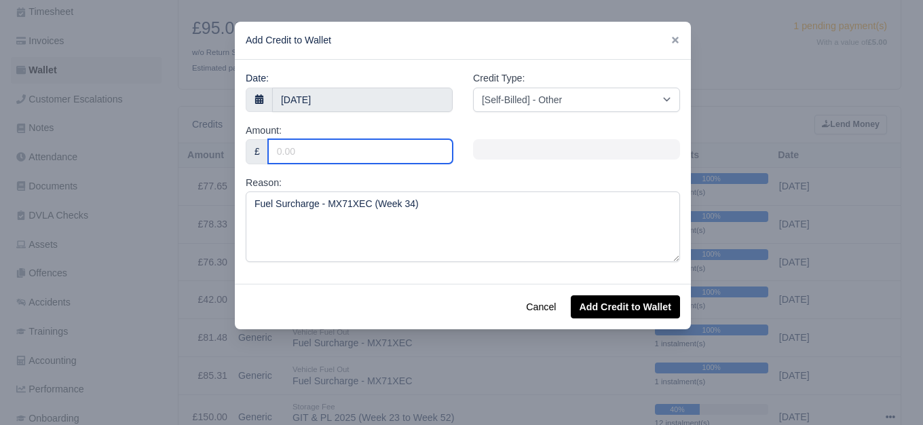
click at [331, 151] on input "Amount:" at bounding box center [360, 151] width 185 height 24
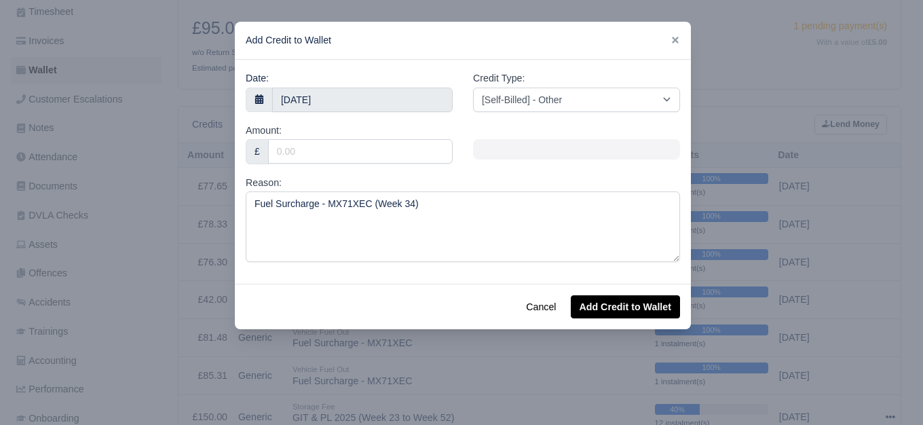
click at [325, 138] on div "Amount: £" at bounding box center [349, 143] width 207 height 41
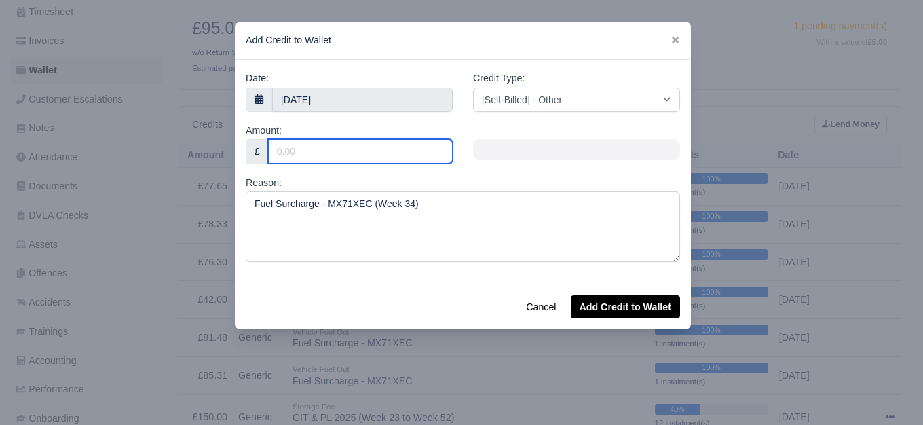
click at [315, 154] on input "Amount:" at bounding box center [360, 151] width 185 height 24
paste input "70.02"
type input "70.02"
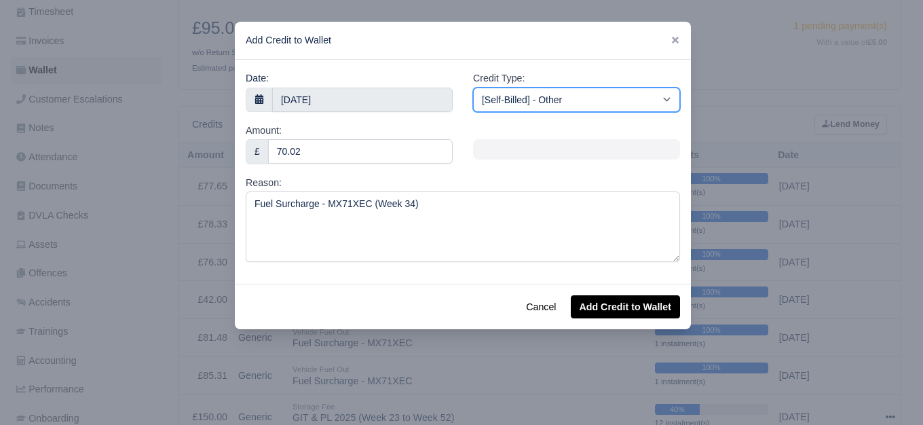
click at [568, 103] on select "[Self-Billed] - Other [Self-Billed] - Negative Invoice [Self-Billed] - Keychain…" at bounding box center [576, 100] width 207 height 24
click at [473, 88] on select "[Self-Billed] - Other [Self-Billed] - Negative Invoice [Self-Billed] - Keychain…" at bounding box center [576, 100] width 207 height 24
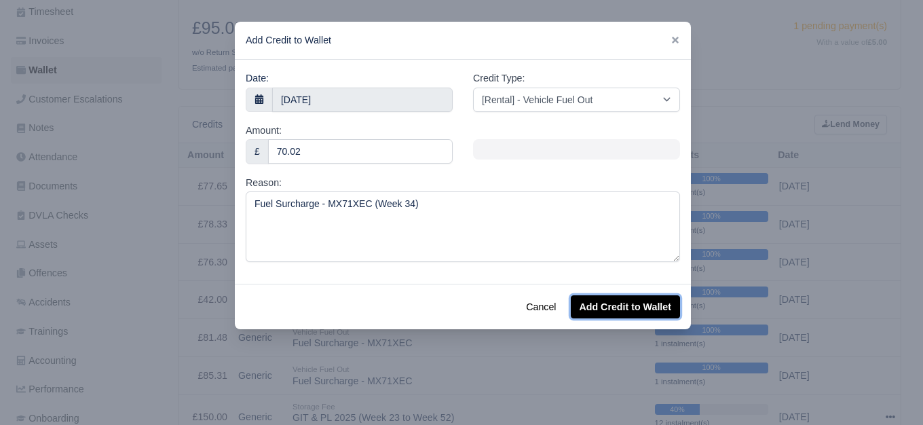
click at [624, 305] on button "Add Credit to Wallet" at bounding box center [625, 306] width 109 height 23
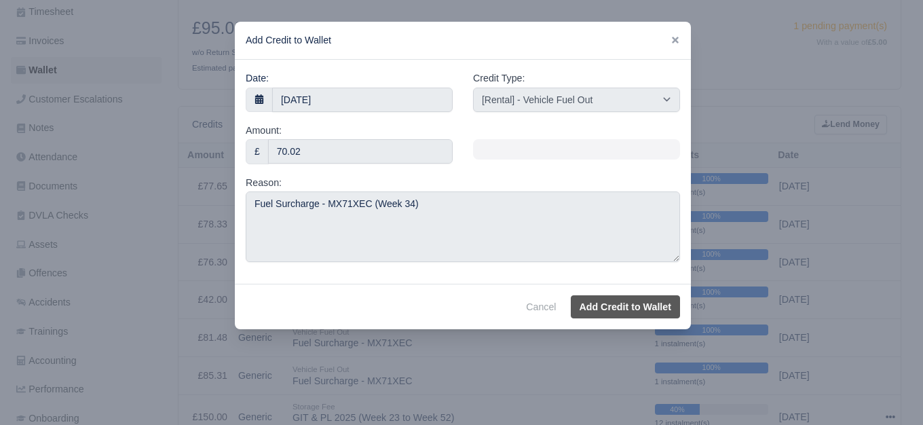
select select "other"
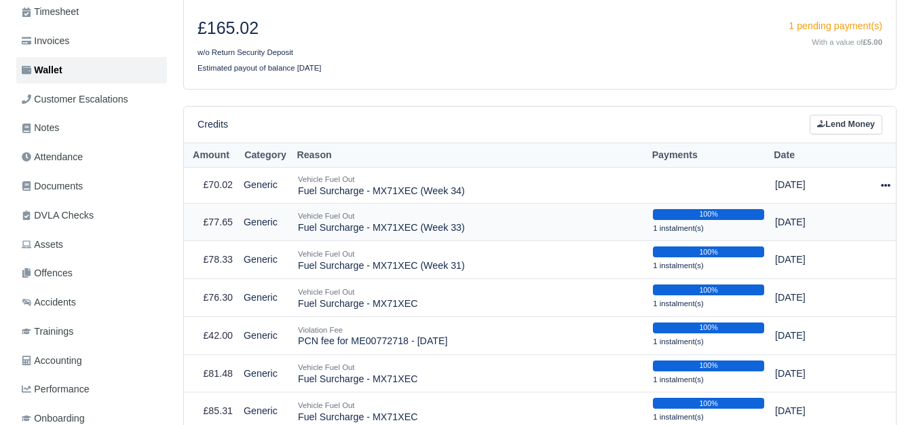
scroll to position [236, 0]
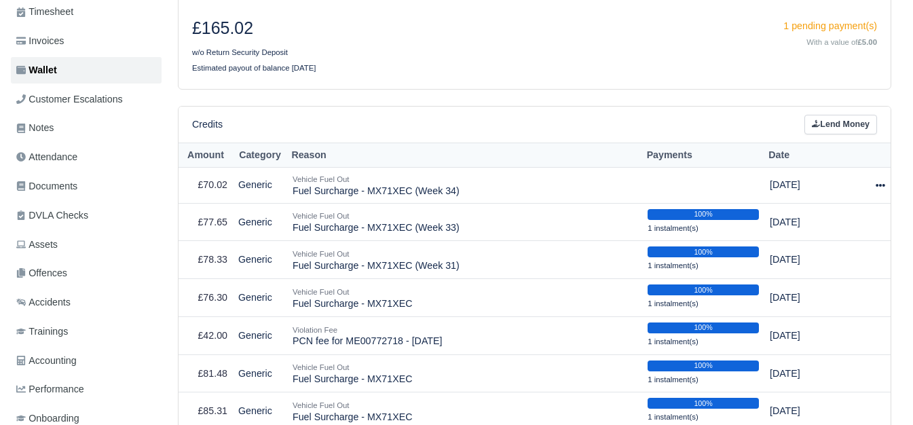
select select "6364"
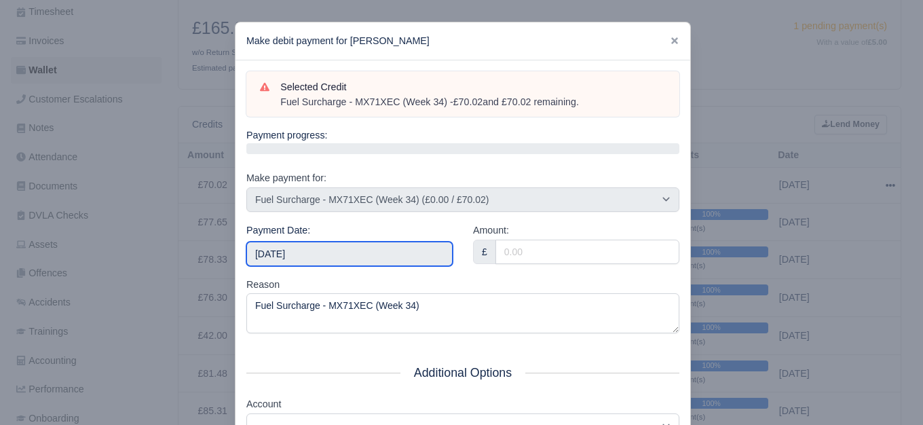
click at [357, 255] on input "2025-08-23" at bounding box center [349, 254] width 206 height 24
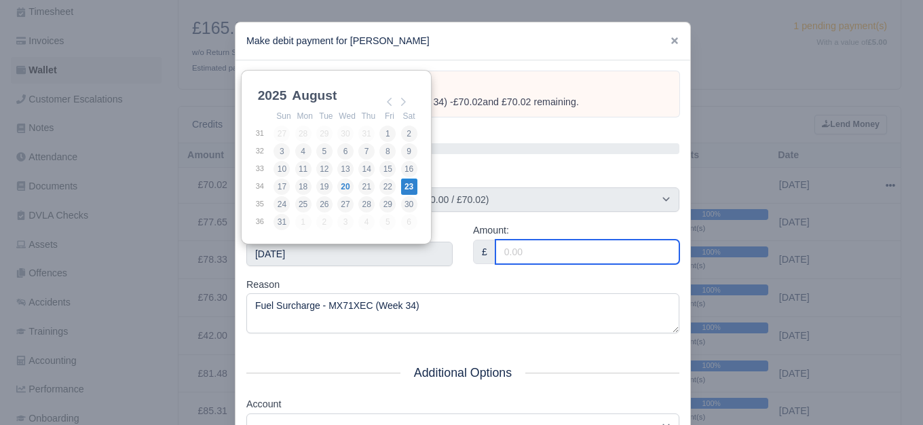
click at [502, 248] on input "Amount:" at bounding box center [587, 252] width 184 height 24
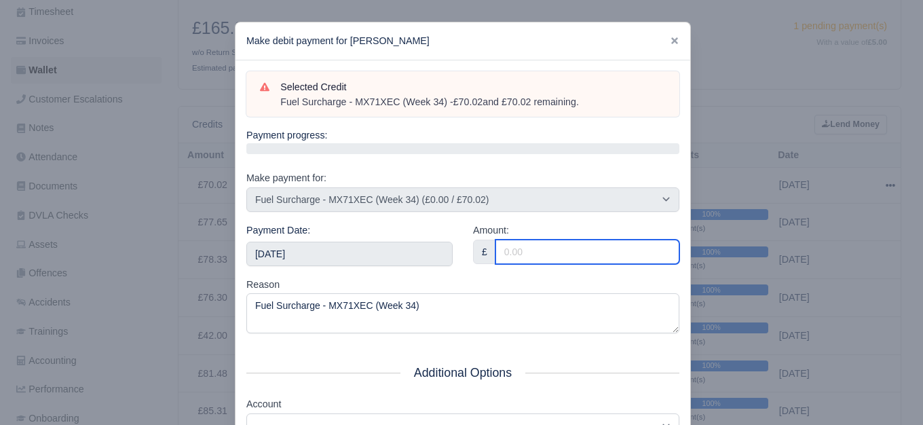
paste input "70.02"
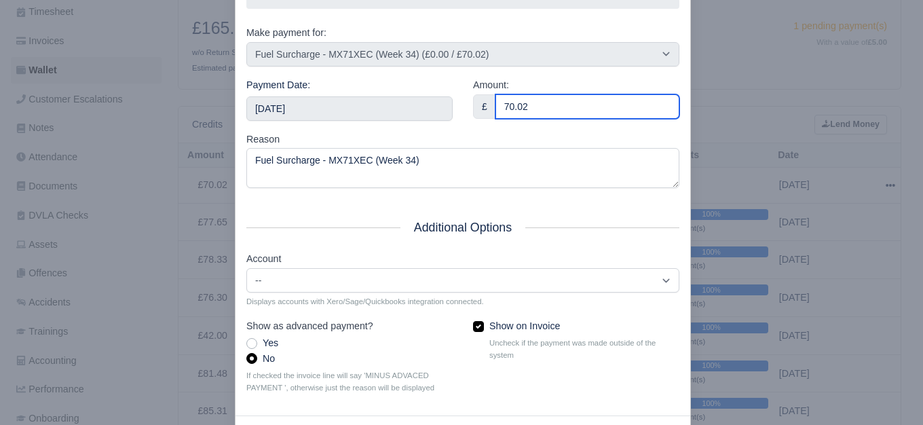
scroll to position [205, 0]
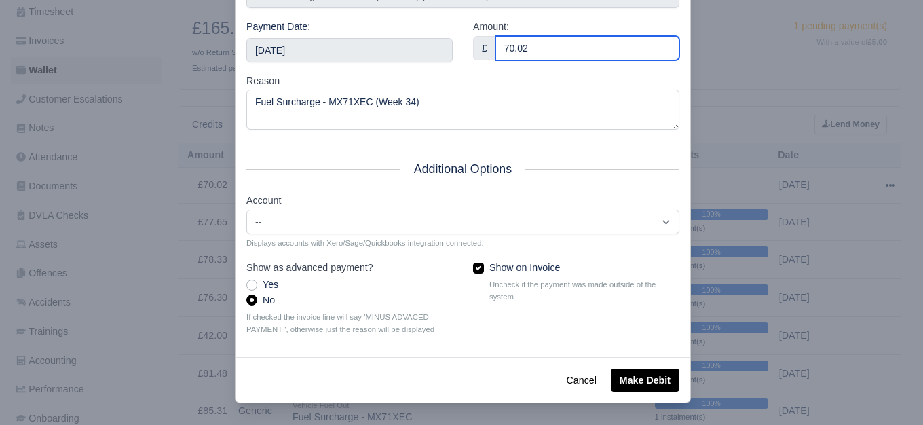
type input "70.02"
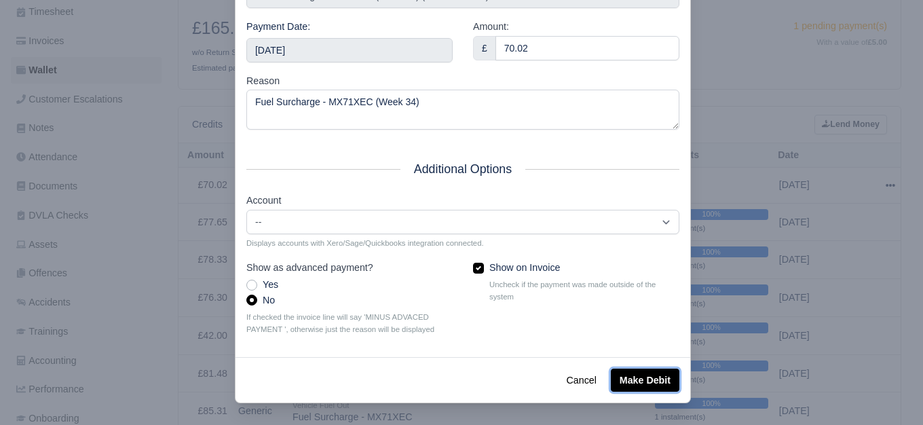
click at [635, 374] on button "Make Debit" at bounding box center [645, 380] width 69 height 23
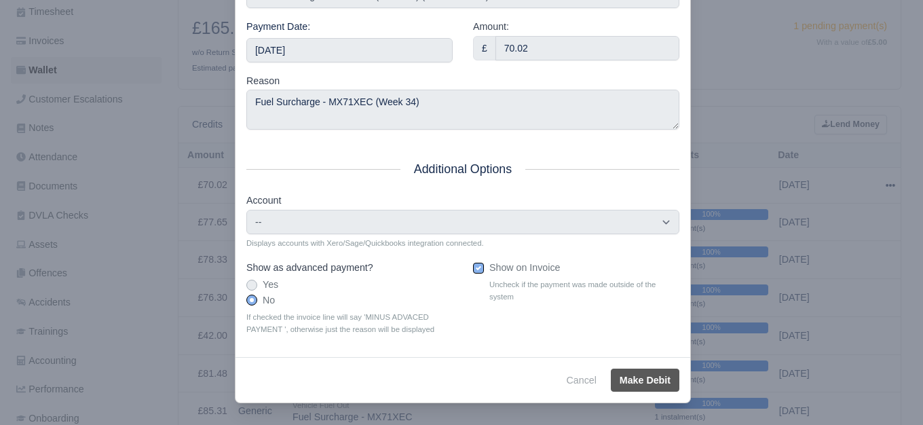
type input "2025-08-23T23:59:59+01:00"
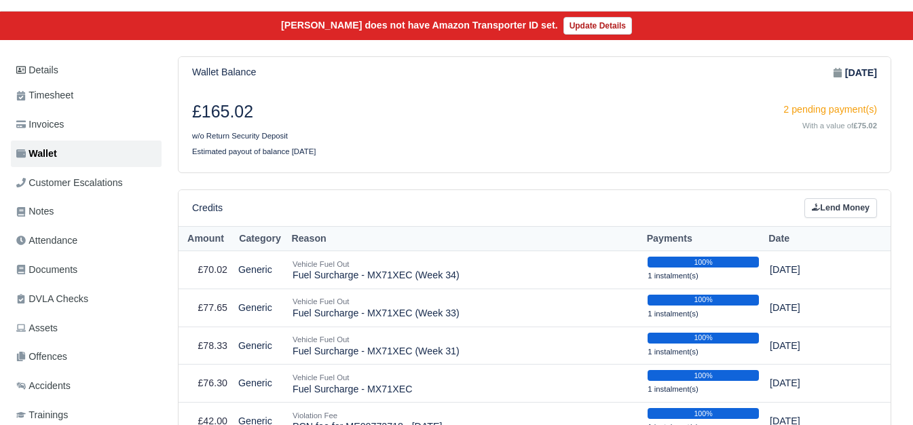
scroll to position [118, 0]
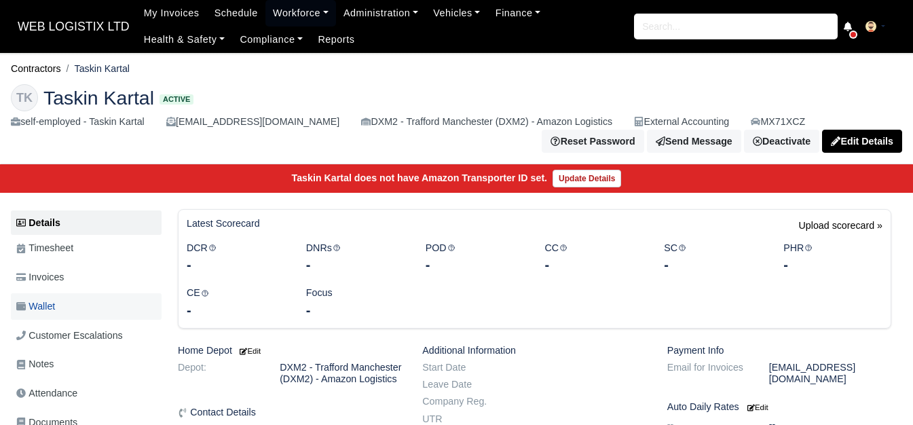
click at [75, 306] on link "Wallet" at bounding box center [86, 306] width 151 height 26
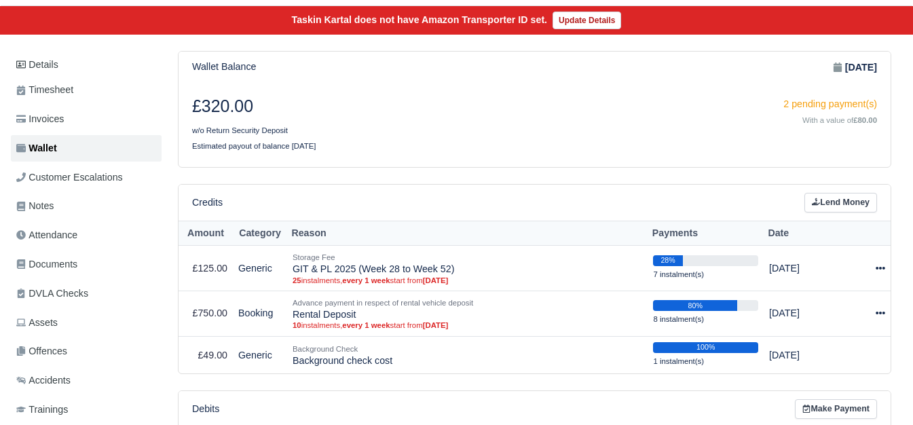
scroll to position [162, 0]
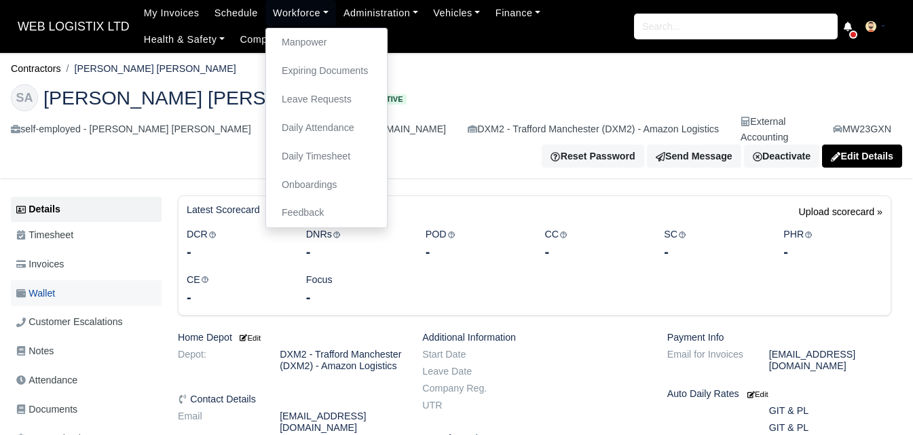
click at [98, 280] on link "Wallet" at bounding box center [86, 293] width 151 height 26
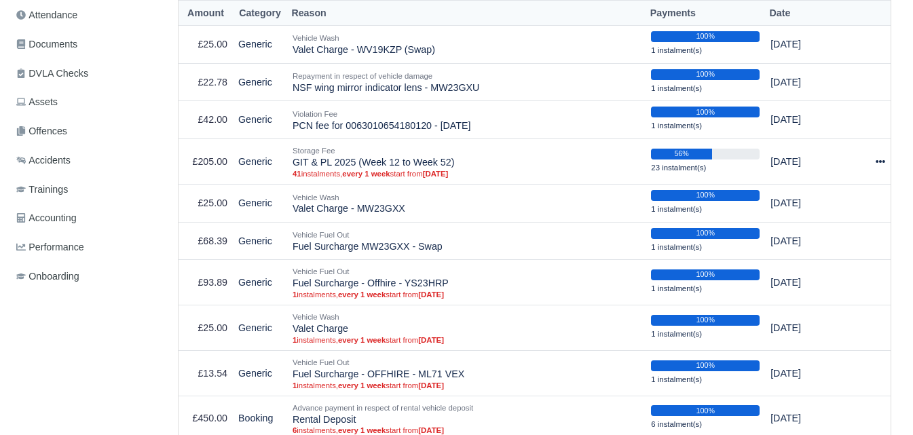
scroll to position [365, 0]
